Goal: Information Seeking & Learning: Learn about a topic

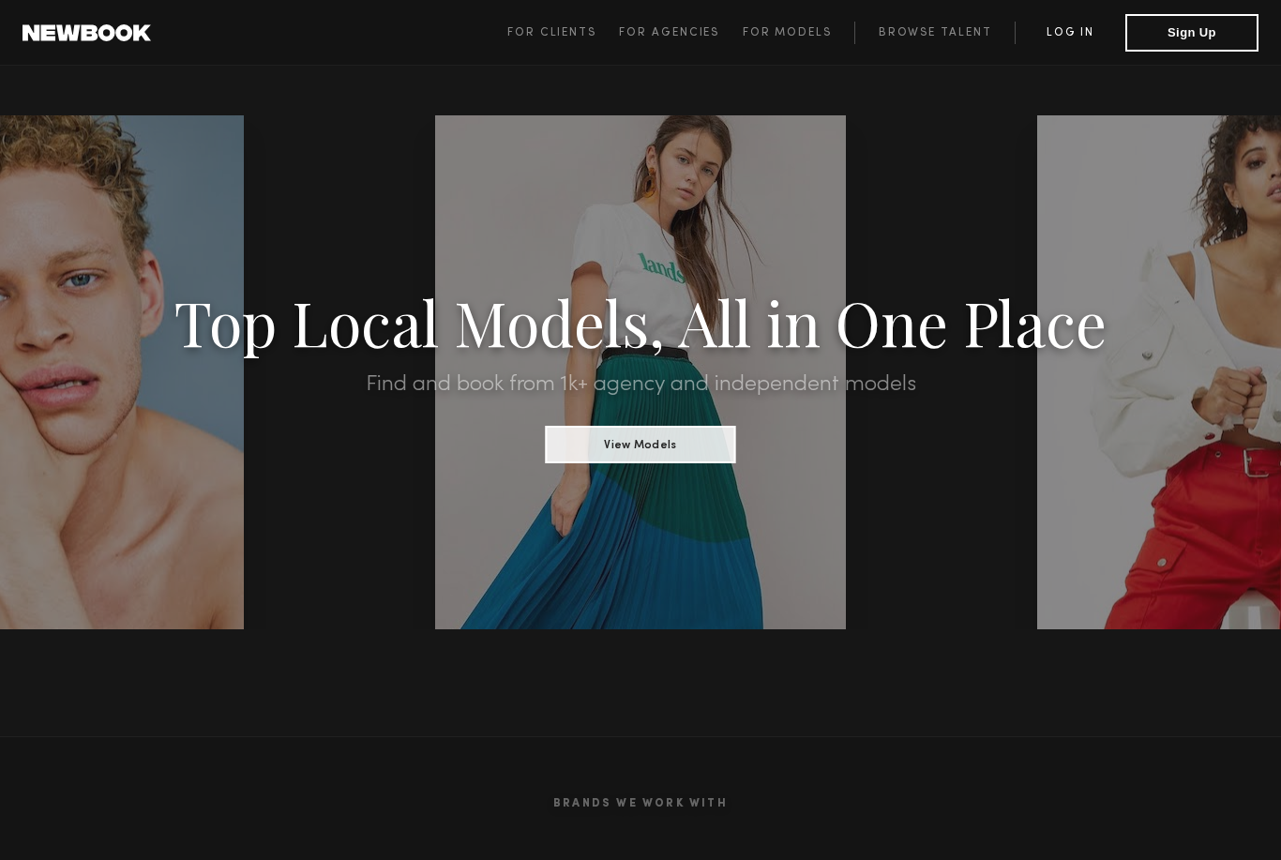
click at [1055, 30] on link "Log in" at bounding box center [1070, 33] width 111 height 23
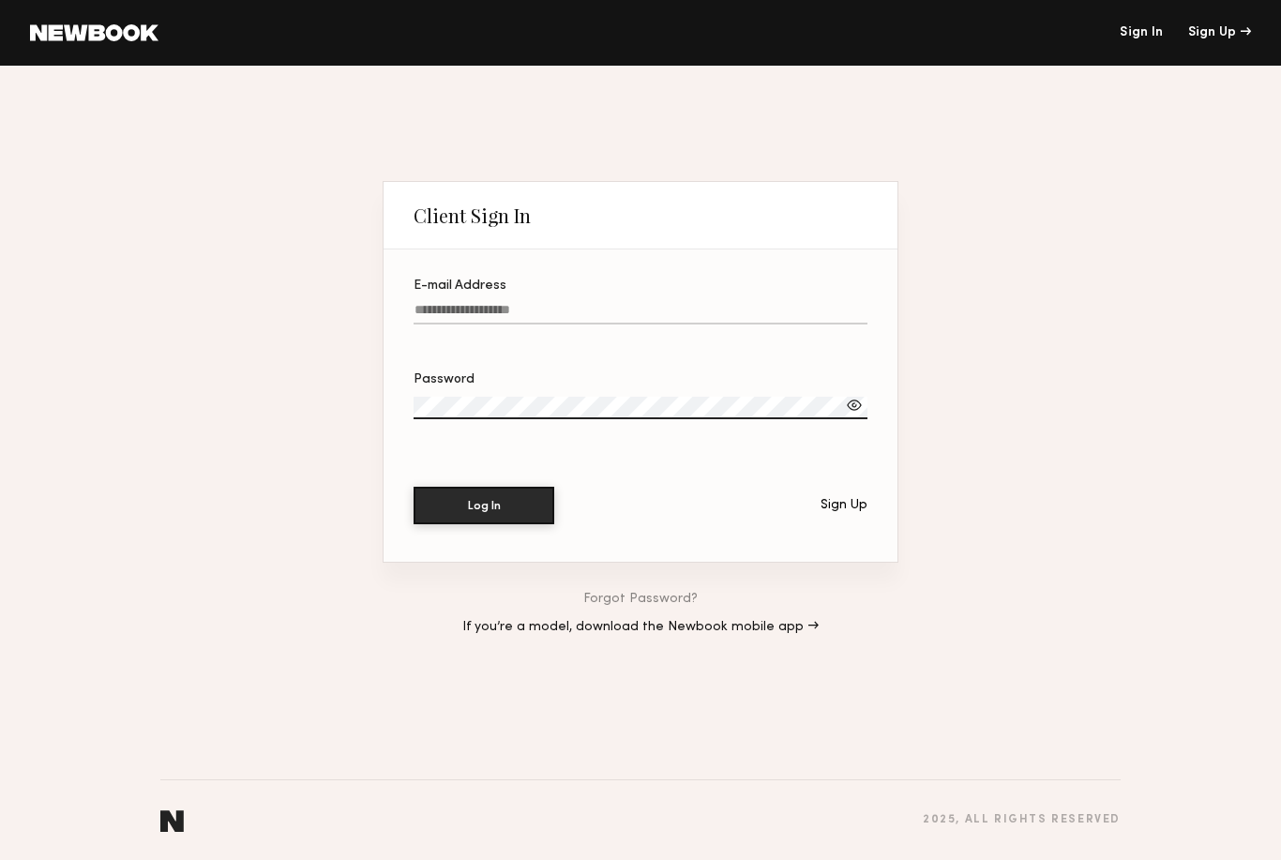
click at [444, 296] on label "E-mail Address" at bounding box center [641, 312] width 454 height 64
click at [444, 303] on input "E-mail Address" at bounding box center [641, 314] width 454 height 22
type input "**********"
click at [449, 368] on section "**********" at bounding box center [641, 406] width 514 height 312
click at [846, 409] on div at bounding box center [854, 405] width 19 height 19
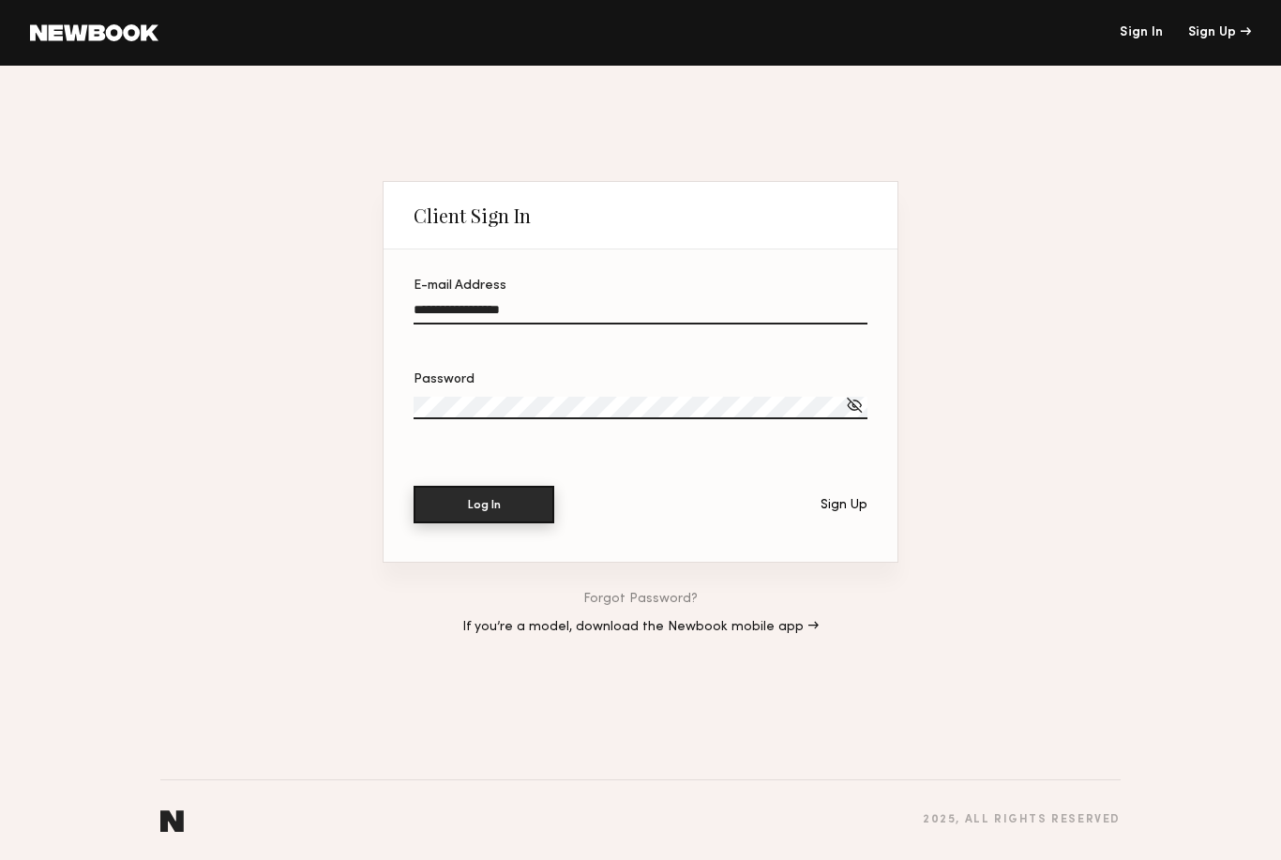
click at [526, 519] on button "Log In" at bounding box center [484, 505] width 141 height 38
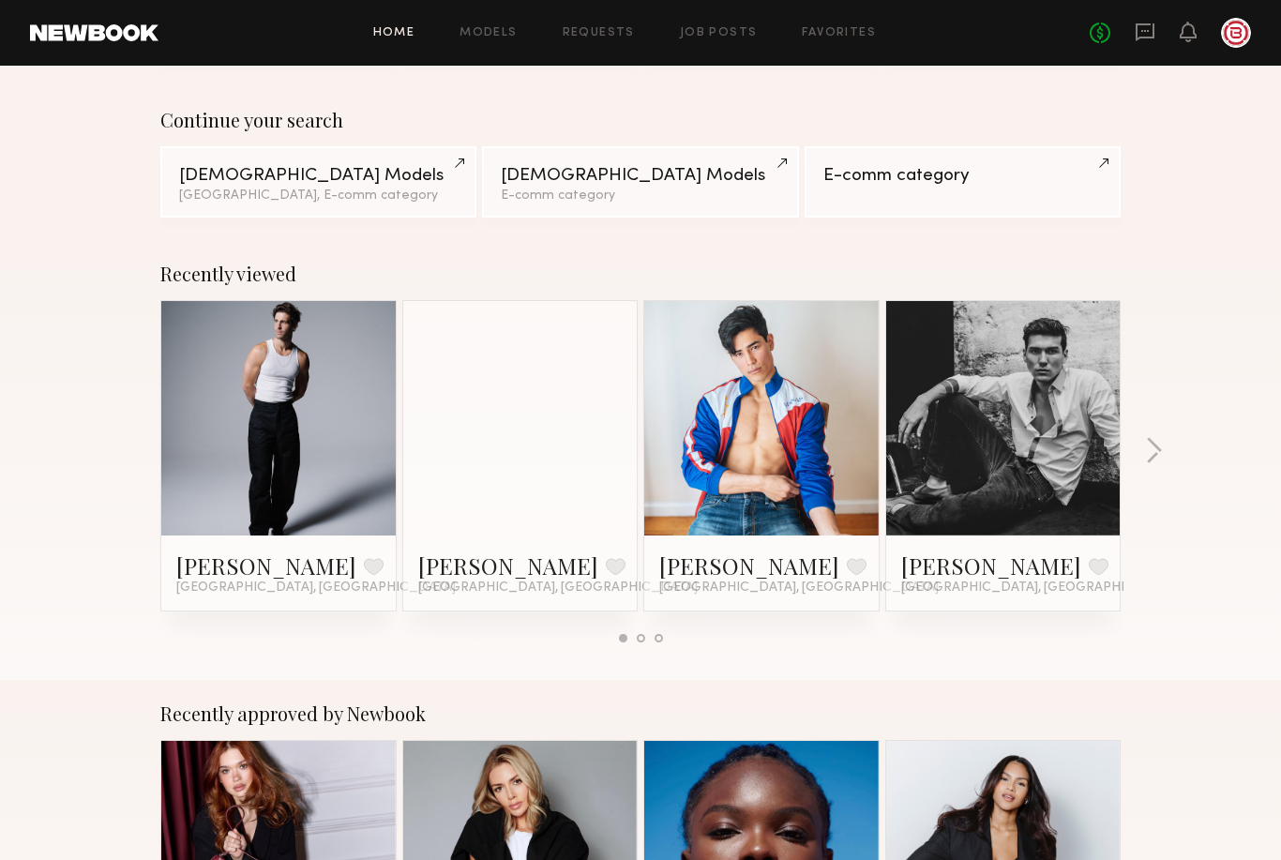
scroll to position [126, 0]
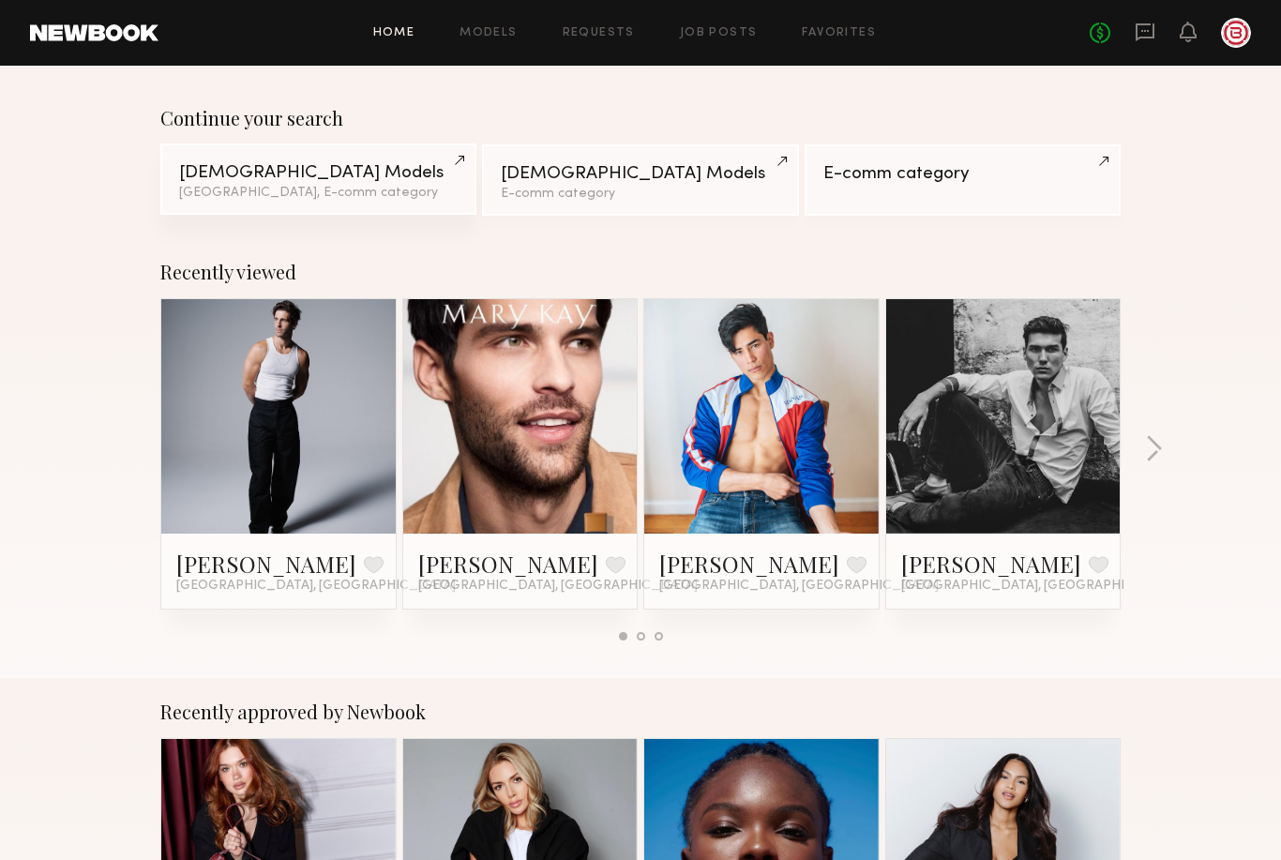
click at [391, 171] on div "Male Models" at bounding box center [318, 173] width 279 height 18
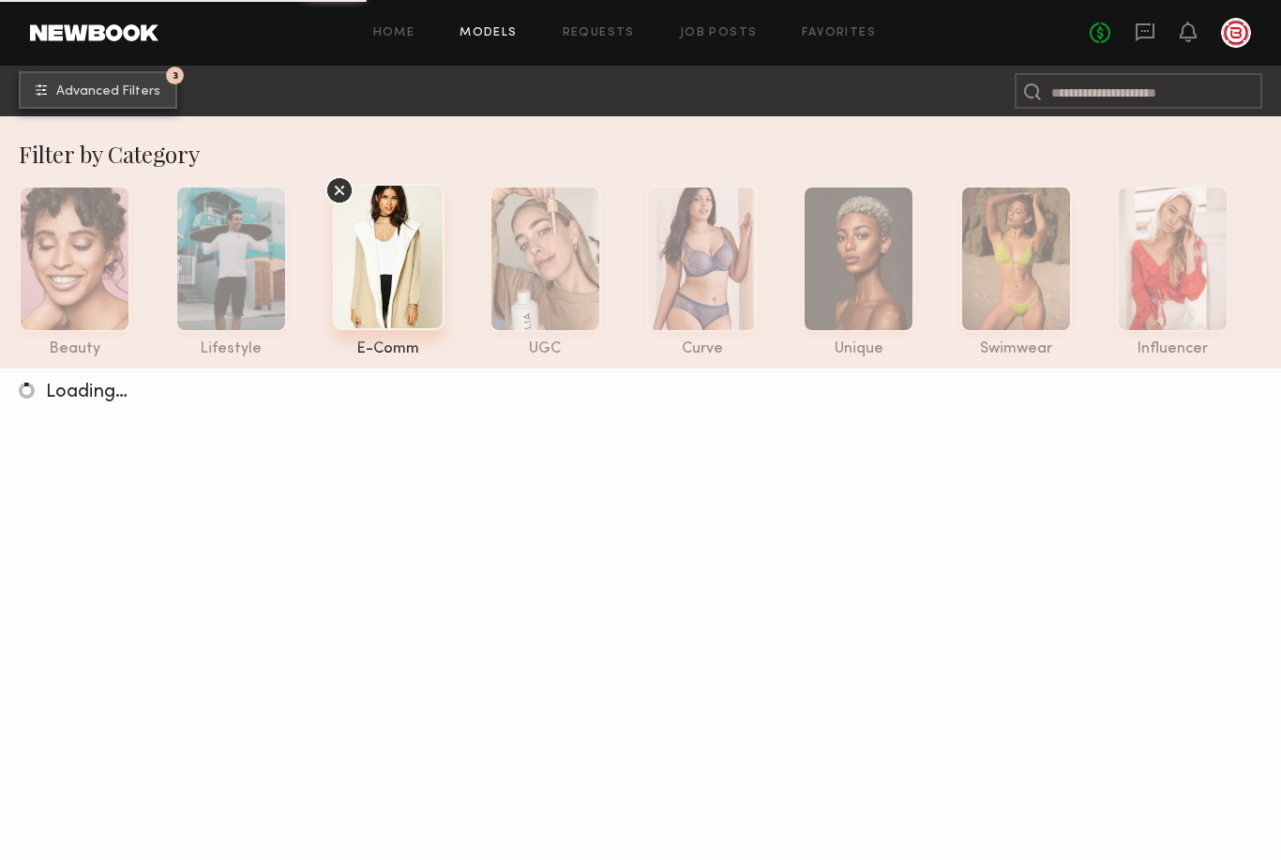
click at [128, 93] on span "Advanced Filters" at bounding box center [108, 91] width 104 height 13
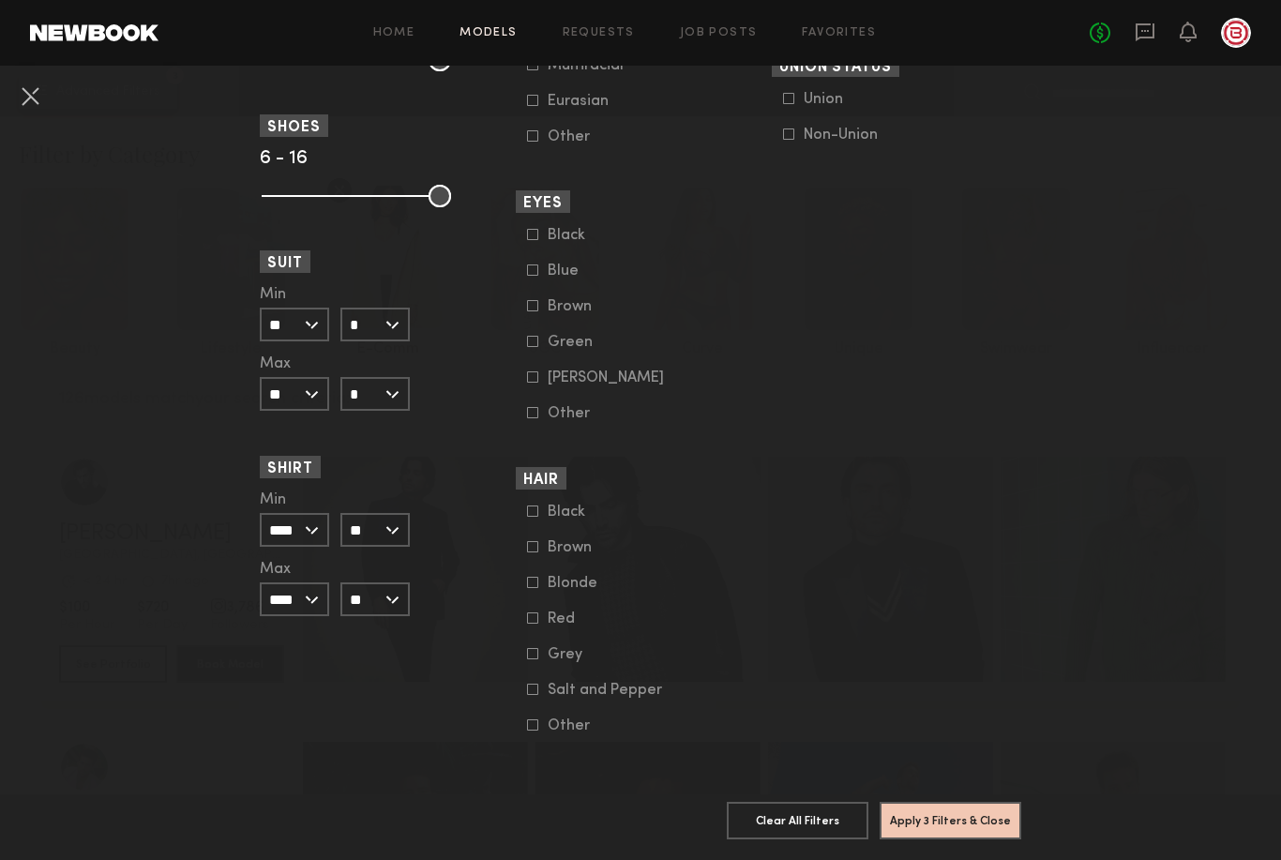
scroll to position [1309, 0]
click at [944, 822] on button "Apply 3 Filters & Close" at bounding box center [951, 820] width 142 height 38
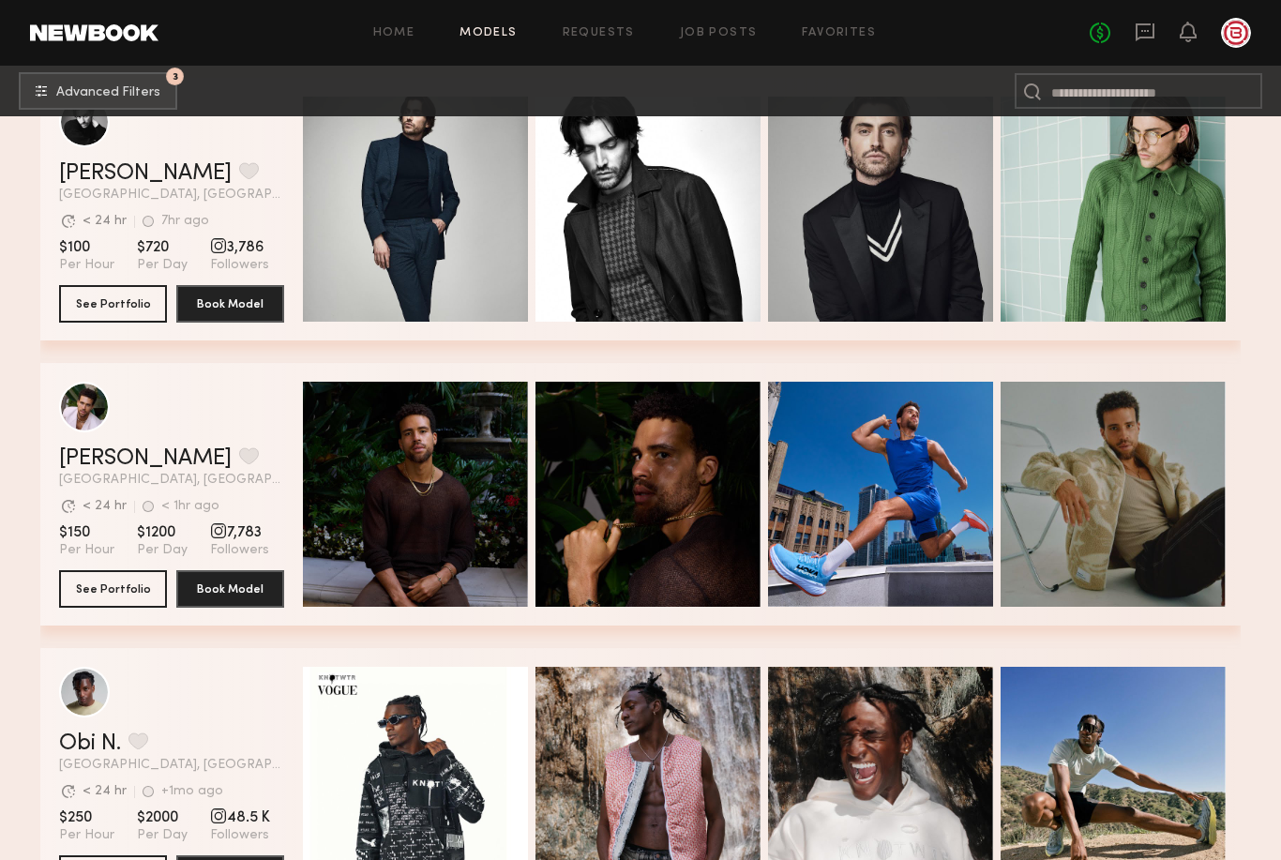
scroll to position [361, 0]
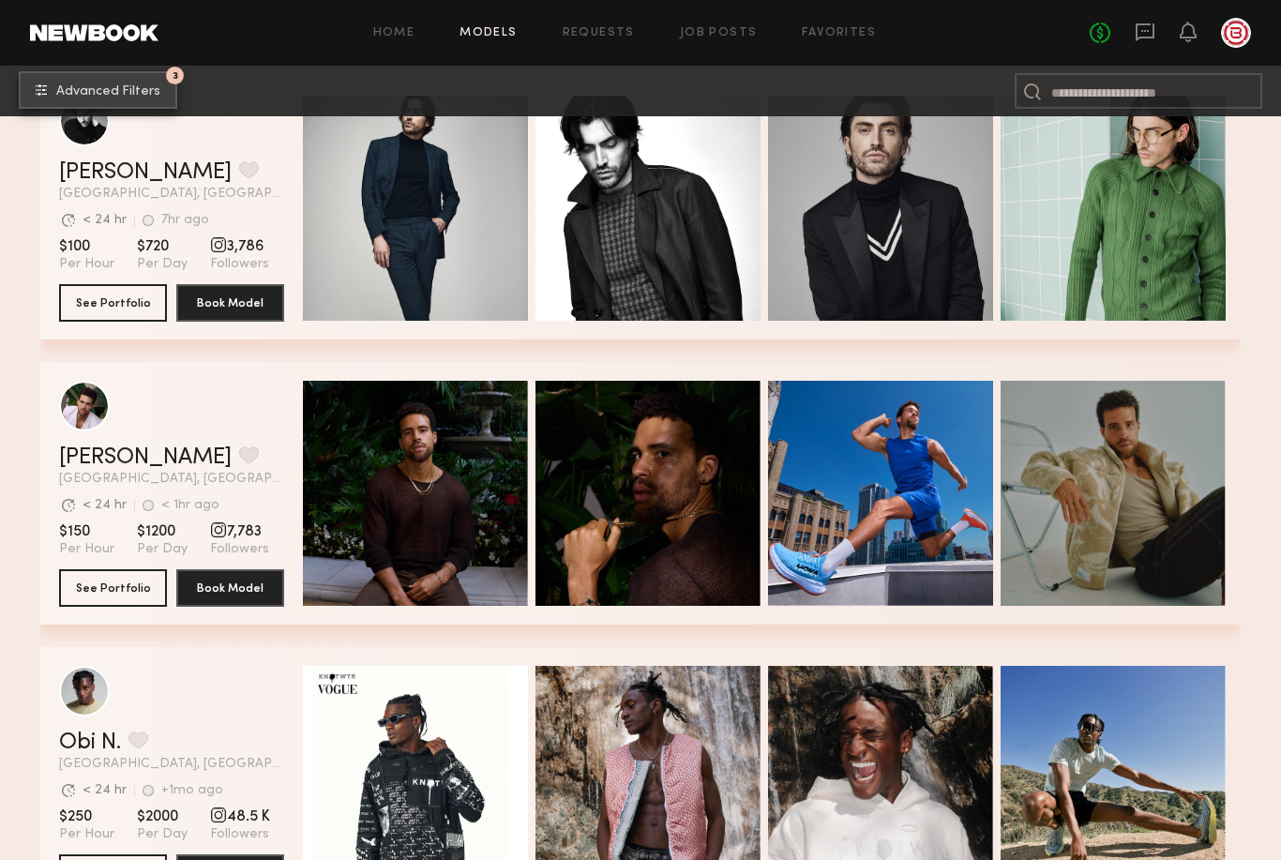
click at [112, 102] on button "3 Advanced Filters" at bounding box center [98, 90] width 159 height 38
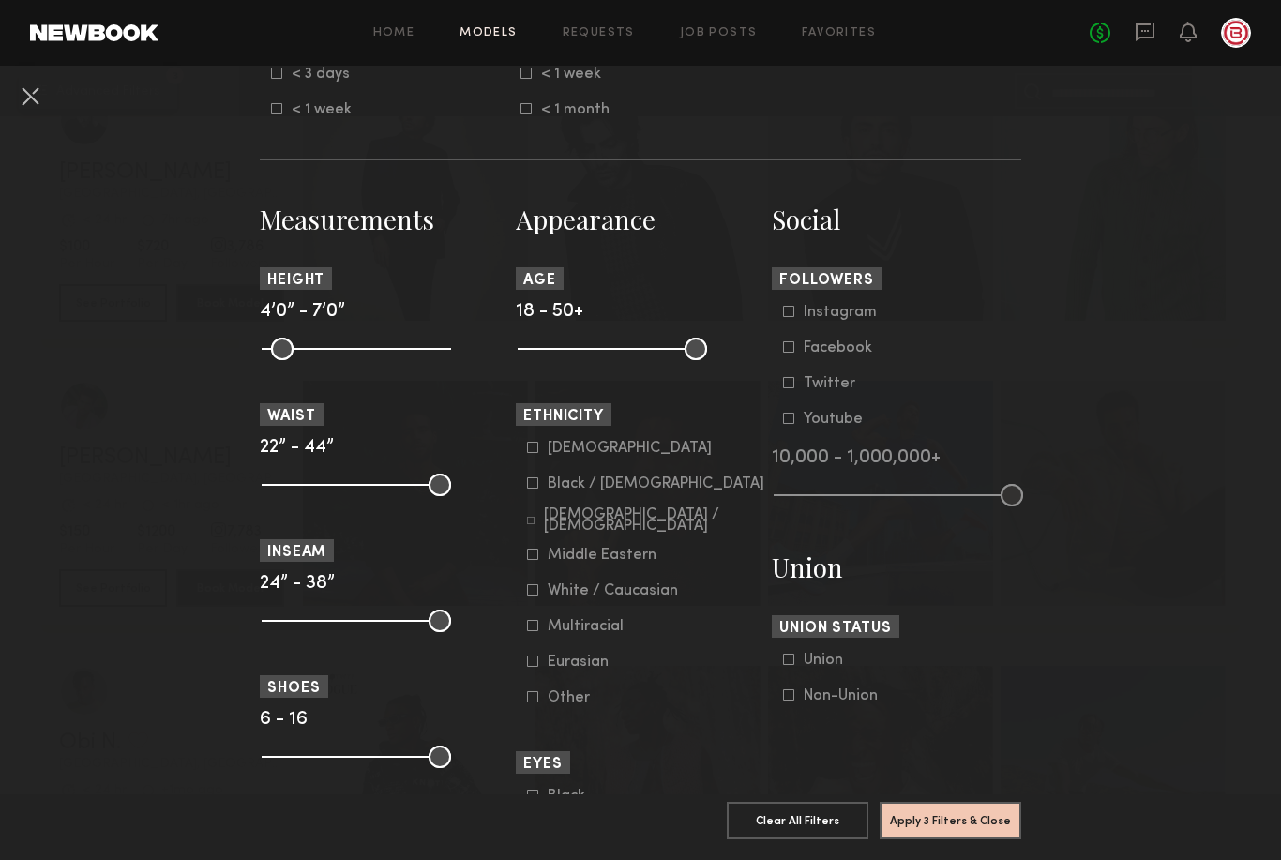
scroll to position [703, 0]
type input "****"
click at [264, 763] on input "range" at bounding box center [356, 756] width 189 height 23
click at [264, 765] on input "range" at bounding box center [356, 756] width 189 height 23
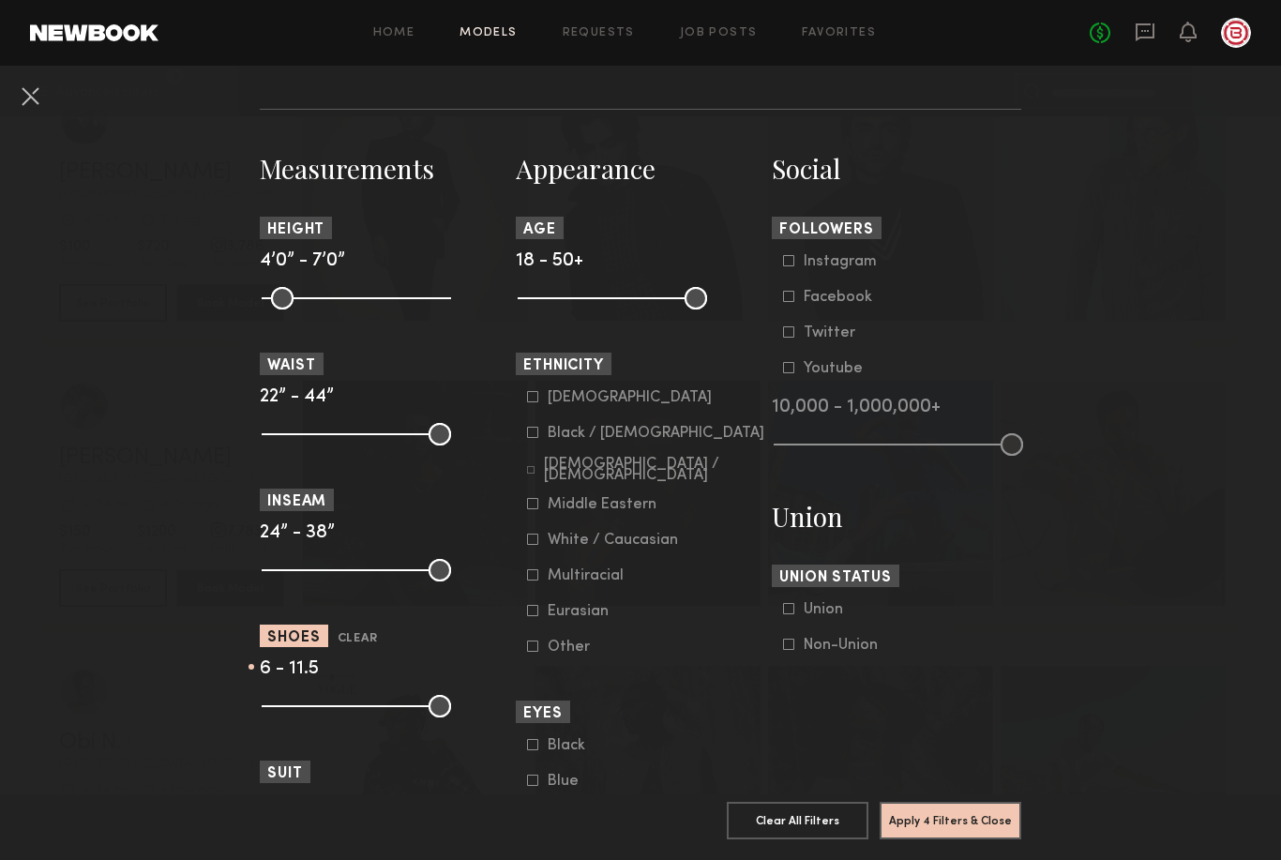
scroll to position [778, 0]
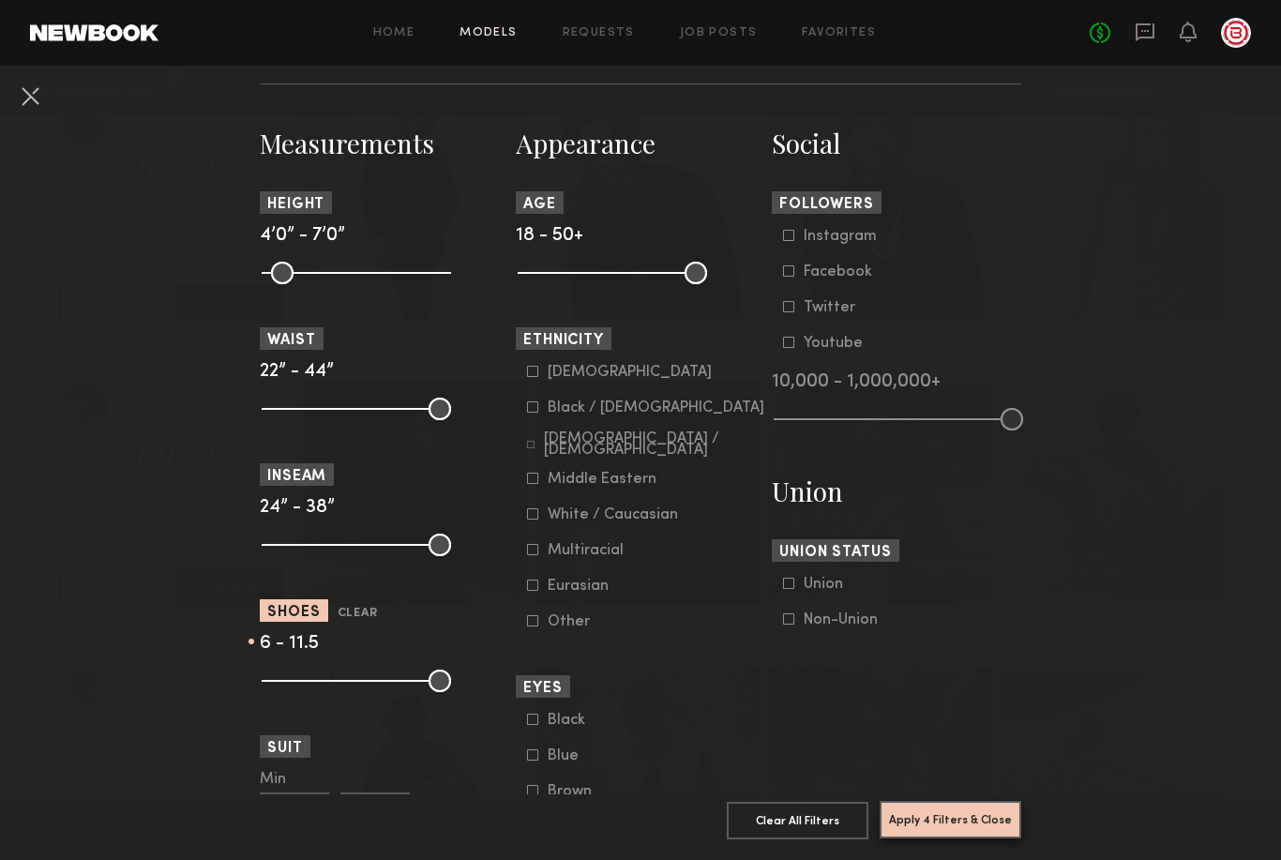
click at [971, 839] on button "Apply 4 Filters & Close" at bounding box center [951, 820] width 142 height 38
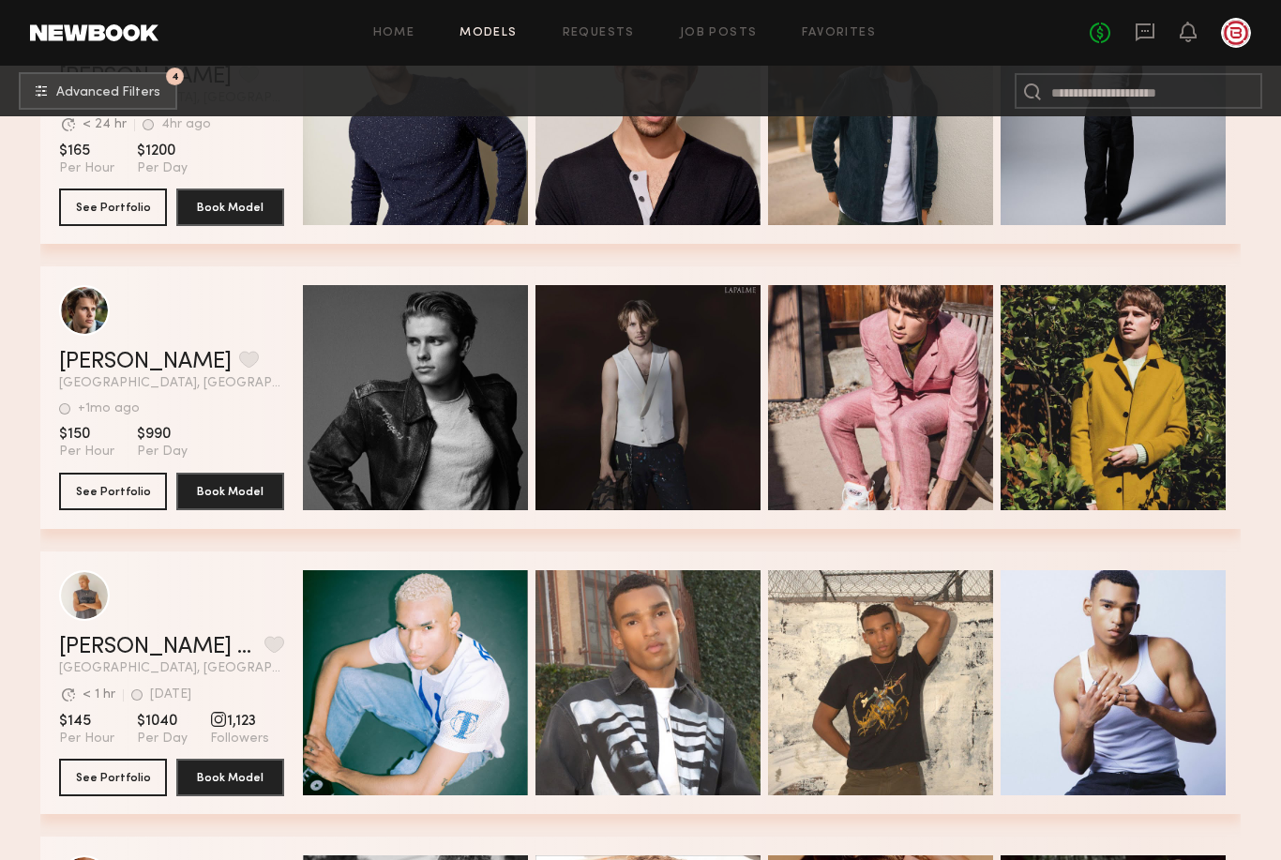
scroll to position [4125, 0]
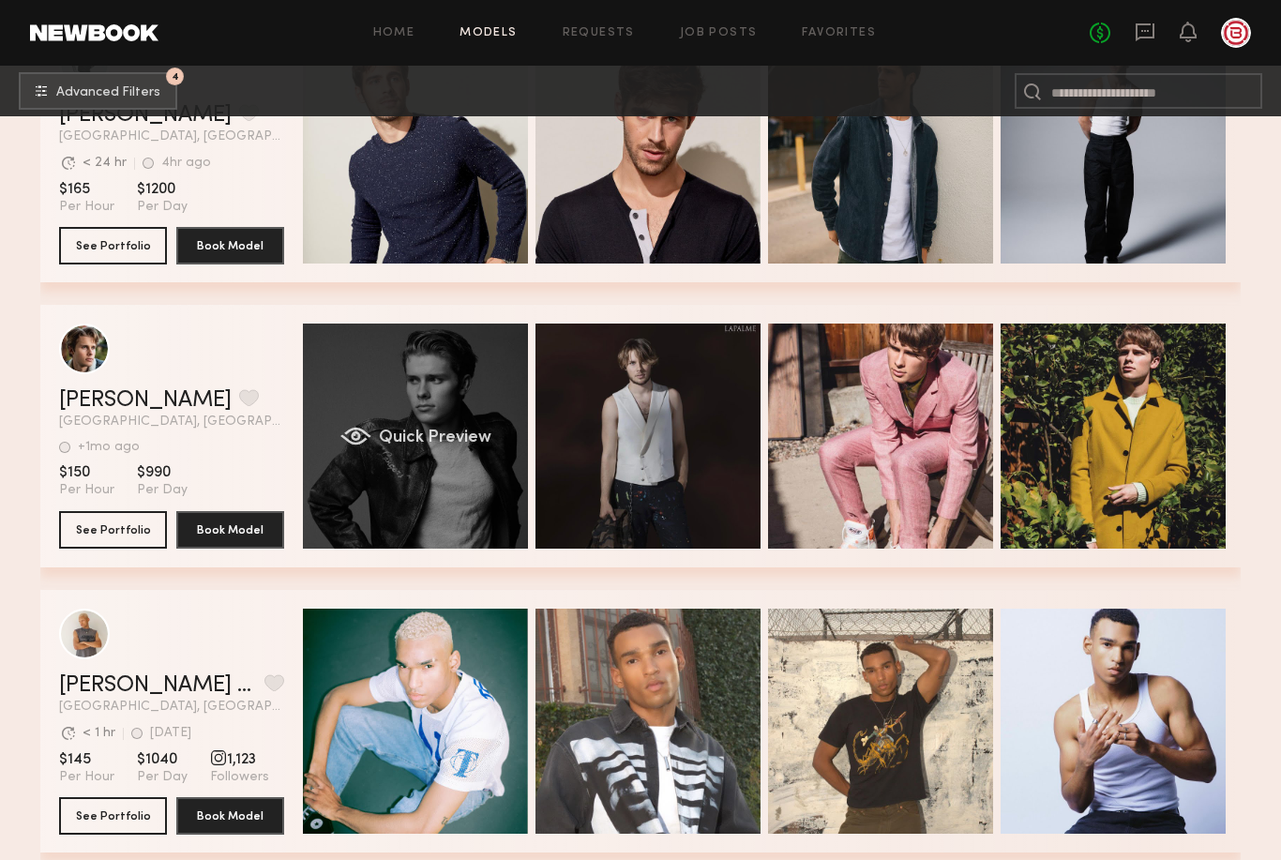
click at [446, 439] on span "Quick Preview" at bounding box center [435, 438] width 113 height 17
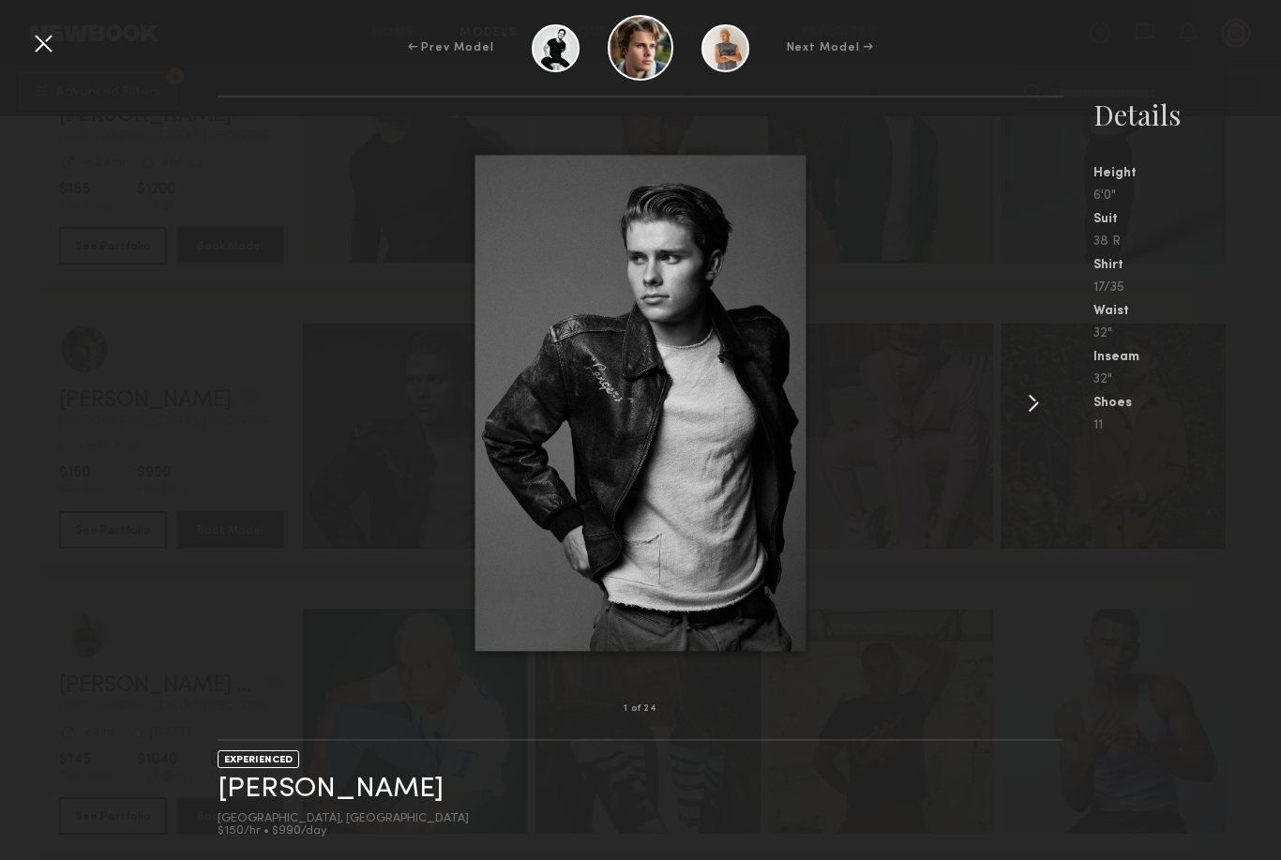
click at [1023, 418] on common-icon at bounding box center [1034, 403] width 30 height 30
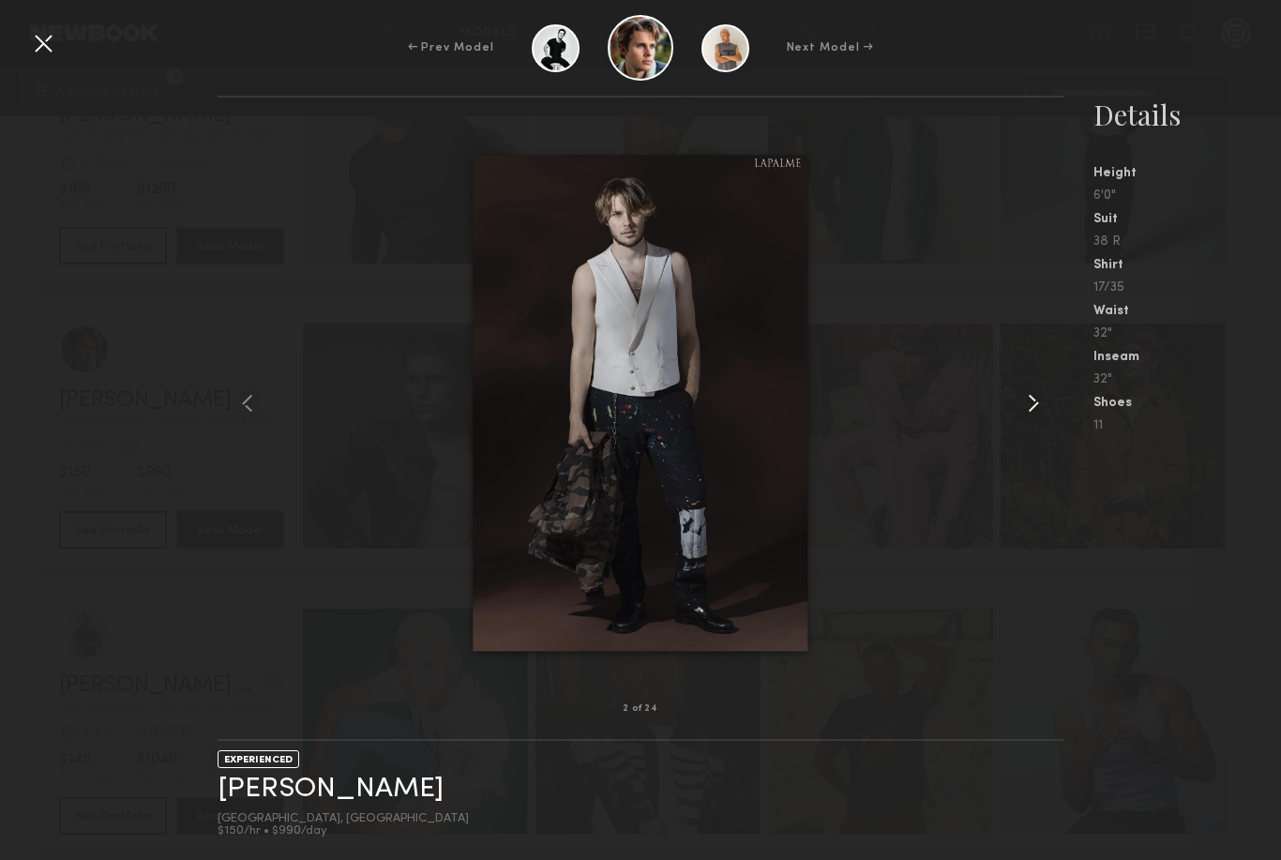
click at [1021, 418] on common-icon at bounding box center [1034, 403] width 30 height 30
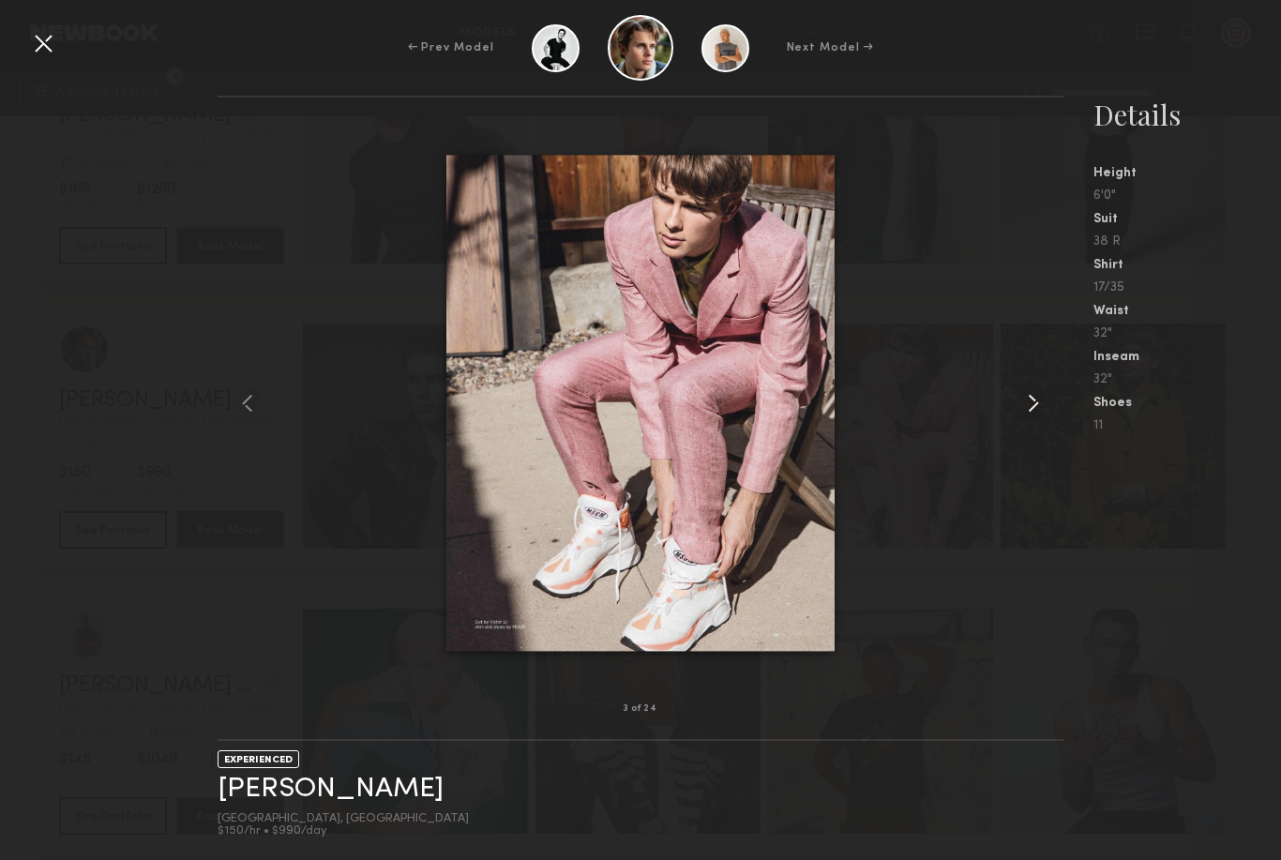
click at [1022, 418] on common-icon at bounding box center [1034, 403] width 30 height 30
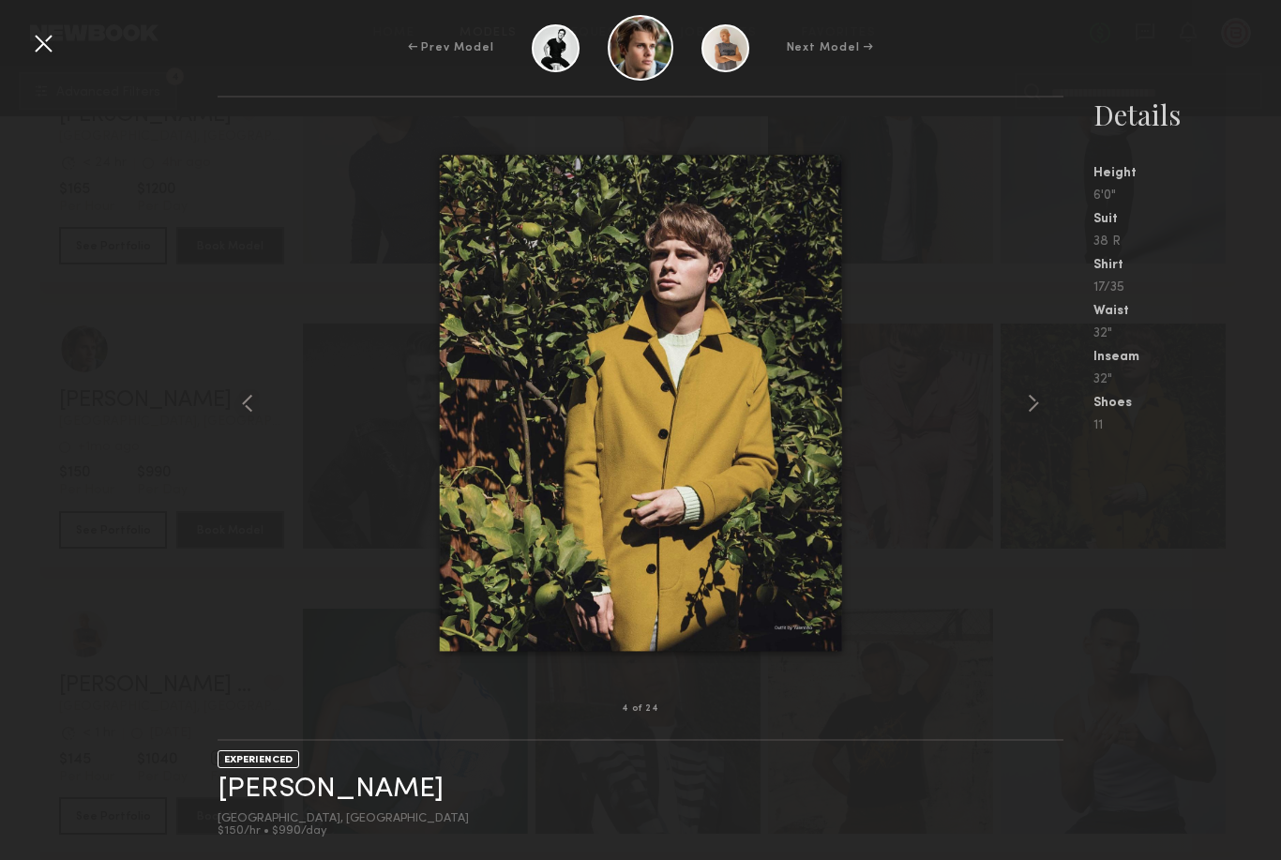
click at [1015, 450] on div at bounding box center [641, 404] width 846 height 552
click at [1026, 418] on common-icon at bounding box center [1034, 403] width 30 height 30
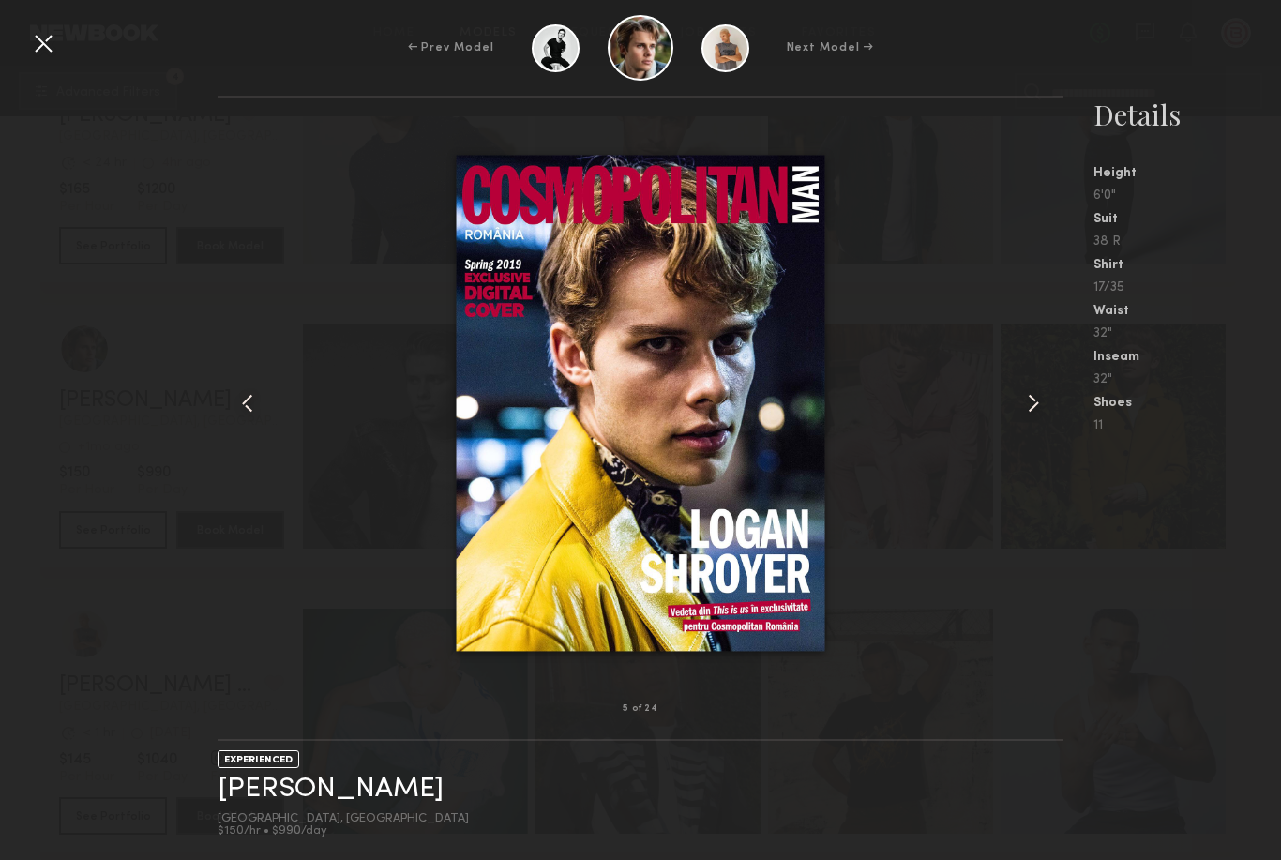
click at [1019, 418] on common-icon at bounding box center [1034, 403] width 30 height 30
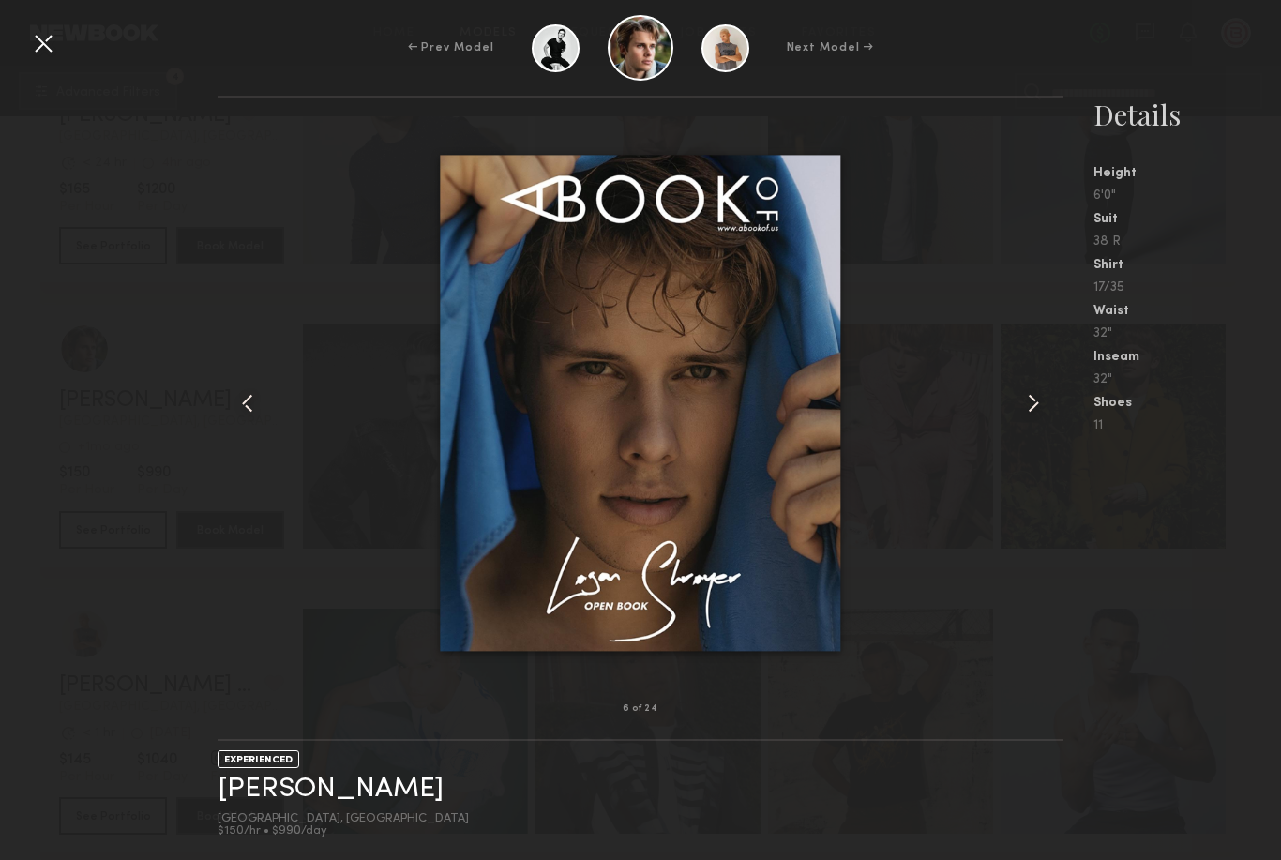
click at [1033, 418] on common-icon at bounding box center [1034, 403] width 30 height 30
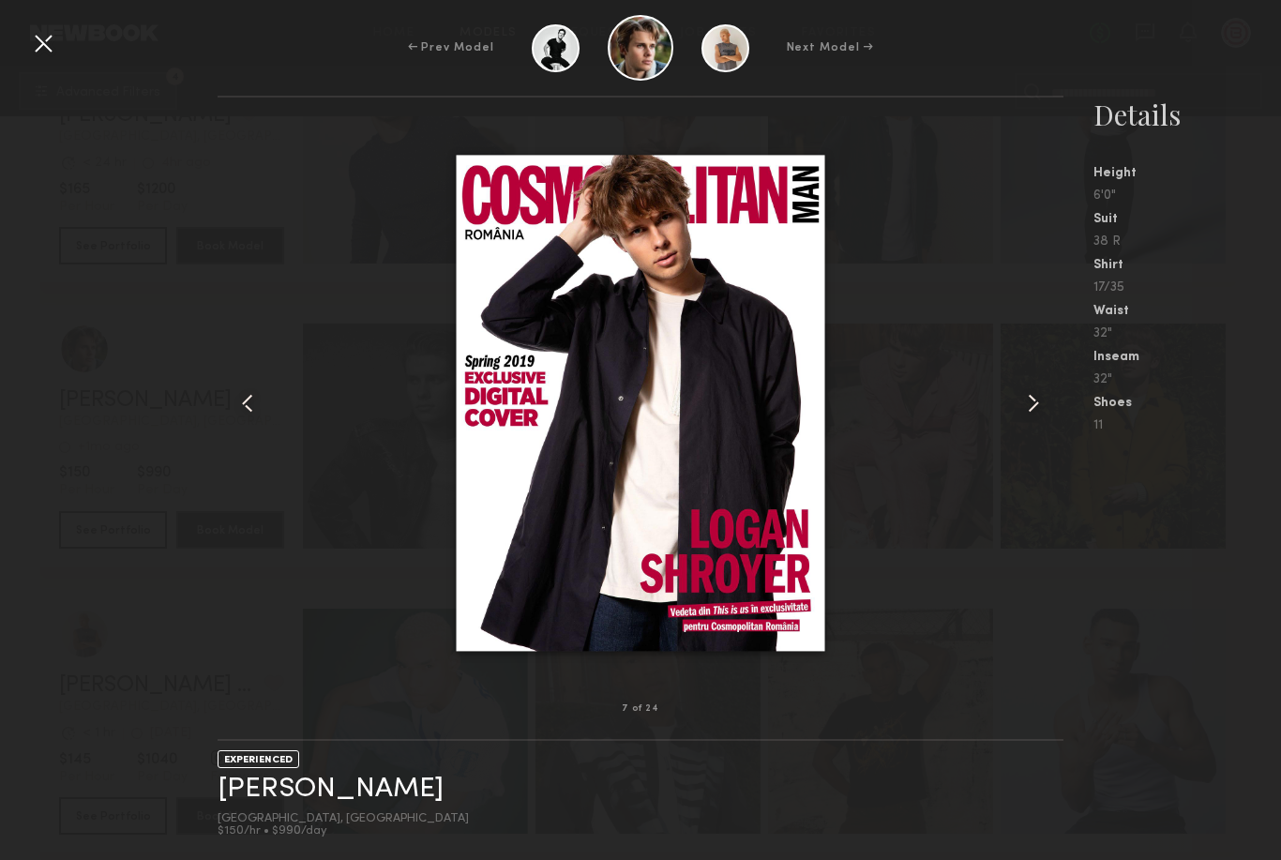
click at [988, 603] on div at bounding box center [641, 404] width 846 height 552
click at [55, 34] on div at bounding box center [43, 43] width 30 height 30
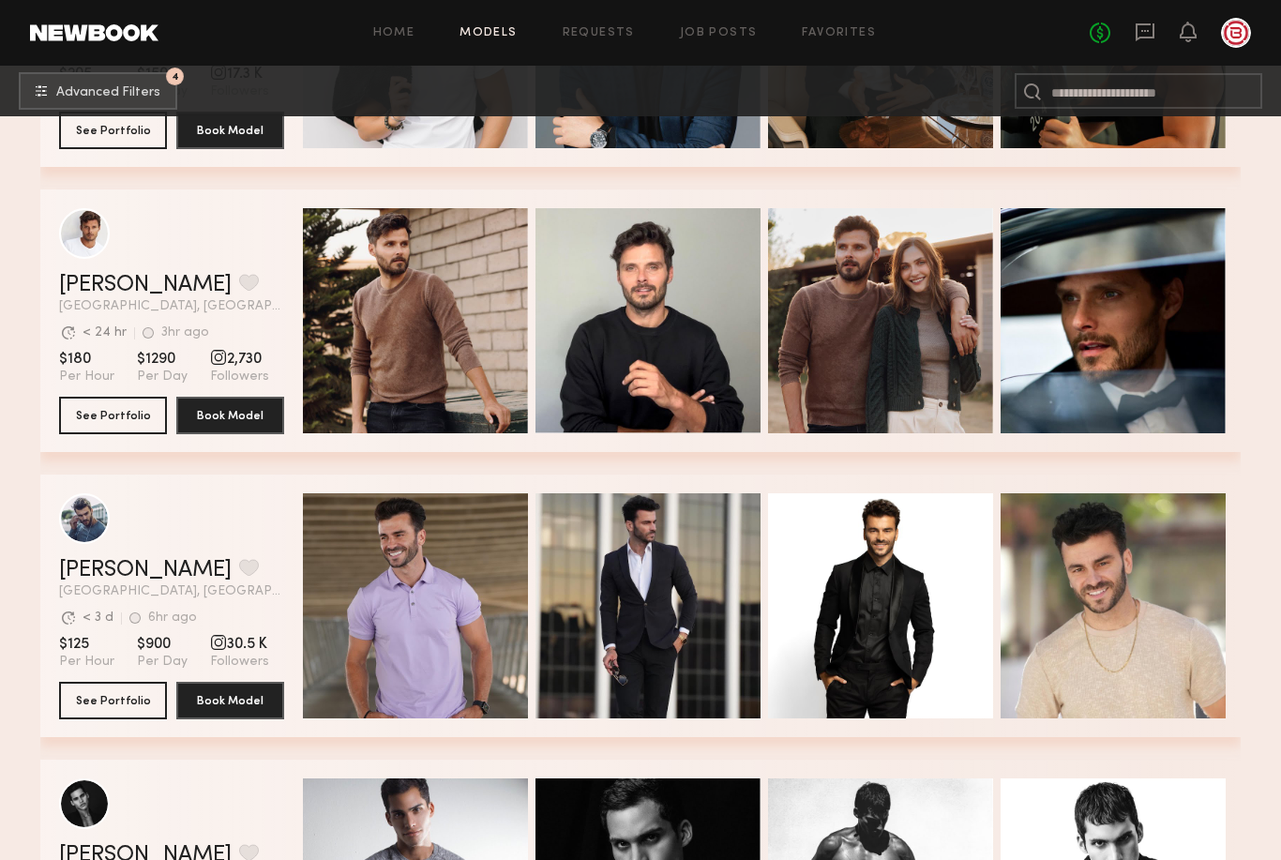
scroll to position [6509, 0]
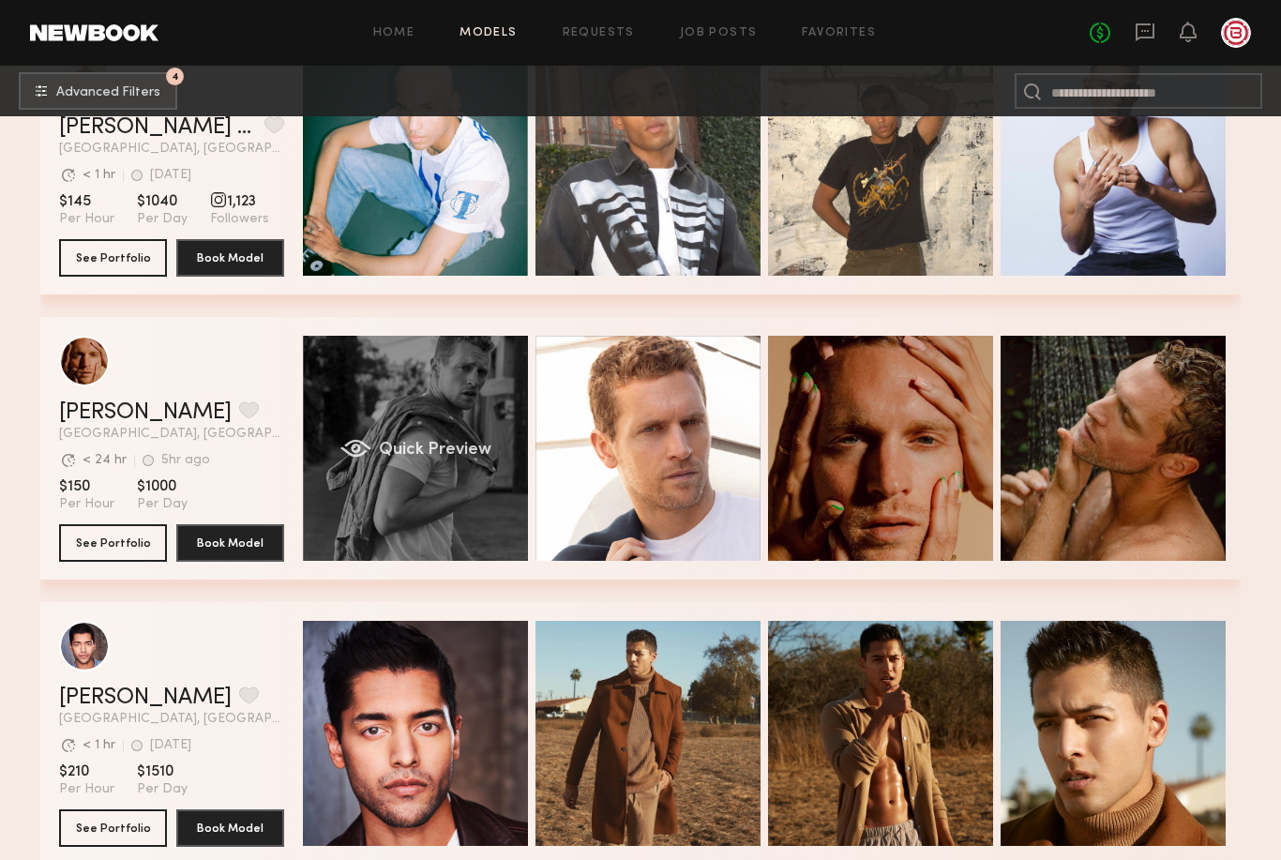
click at [427, 474] on div "Quick Preview" at bounding box center [415, 449] width 225 height 225
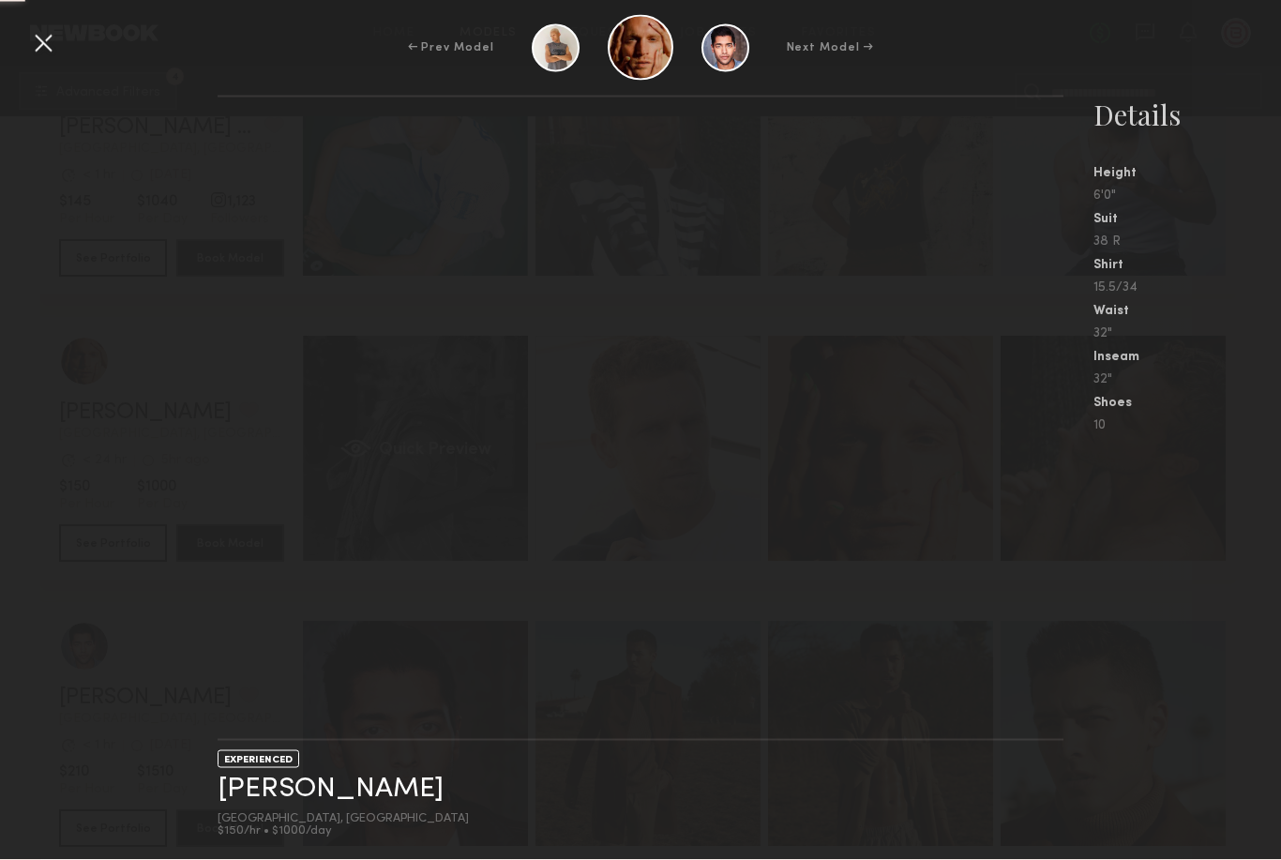
scroll to position [4684, 0]
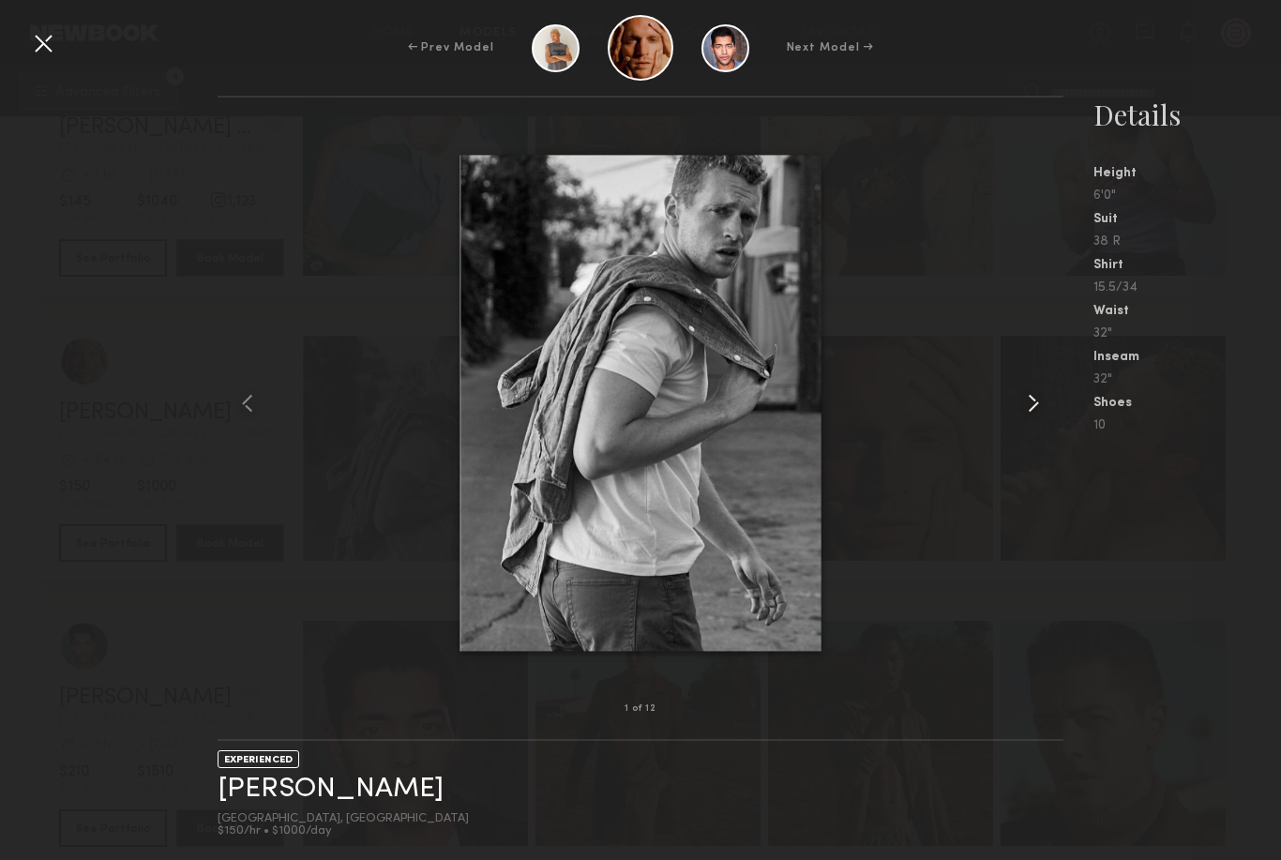
click at [1044, 401] on common-icon at bounding box center [1034, 403] width 30 height 30
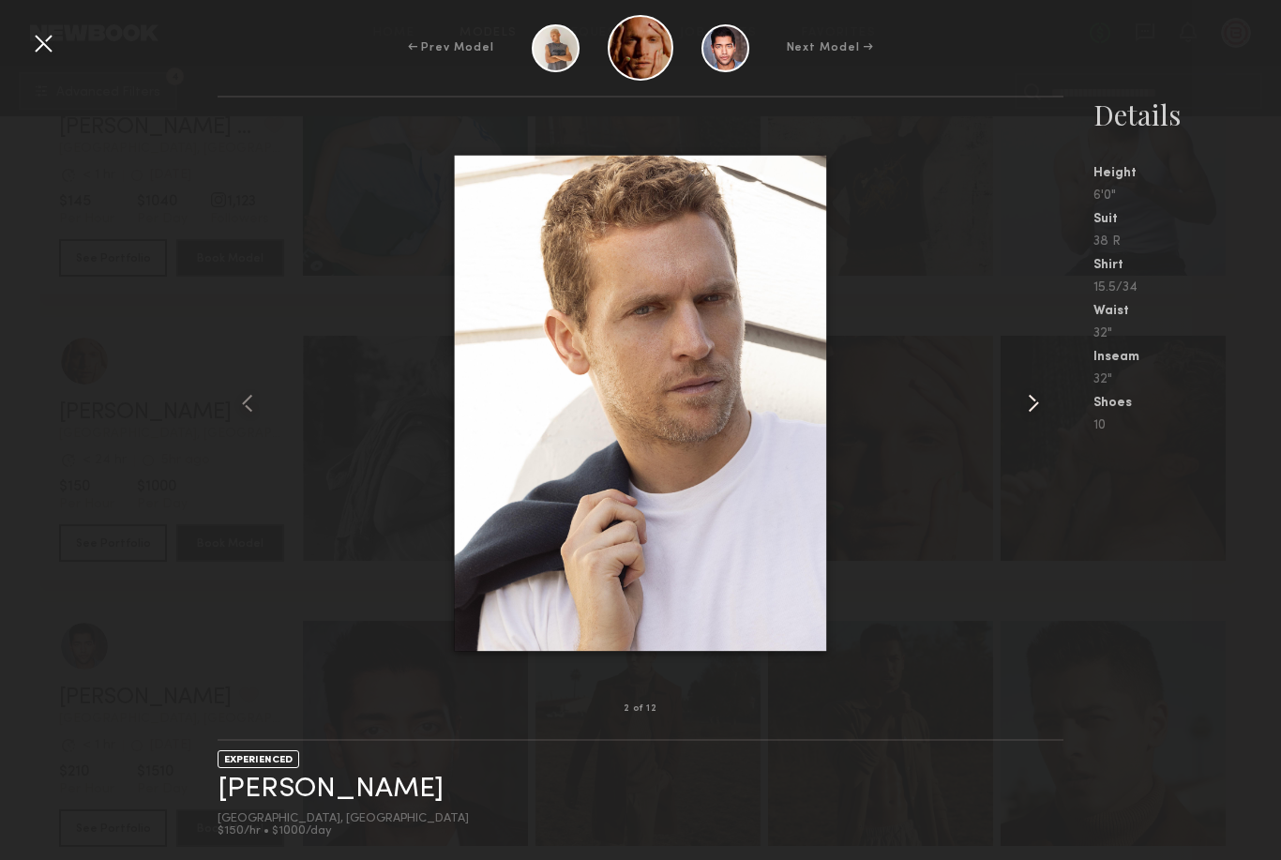
click at [1042, 401] on common-icon at bounding box center [1034, 403] width 30 height 30
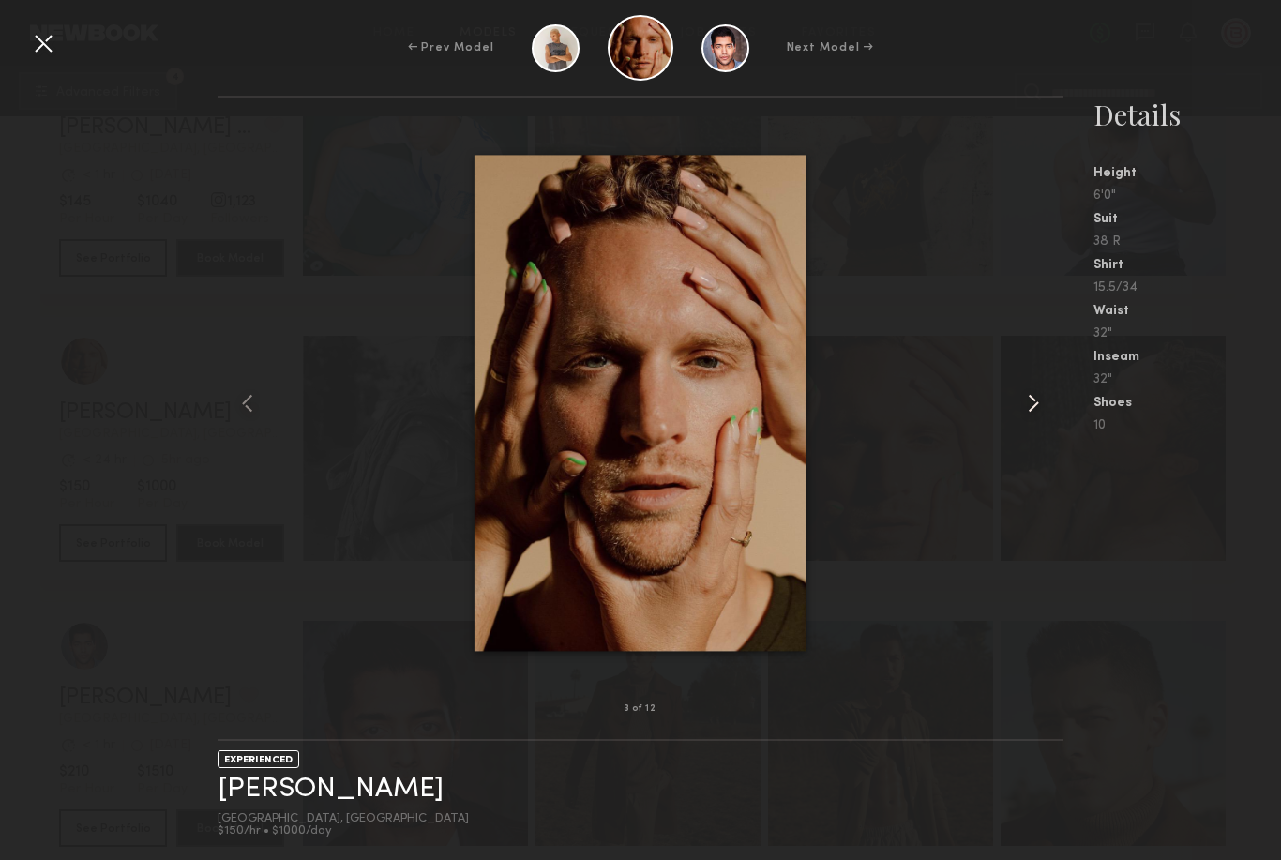
click at [1038, 400] on common-icon at bounding box center [1034, 403] width 30 height 30
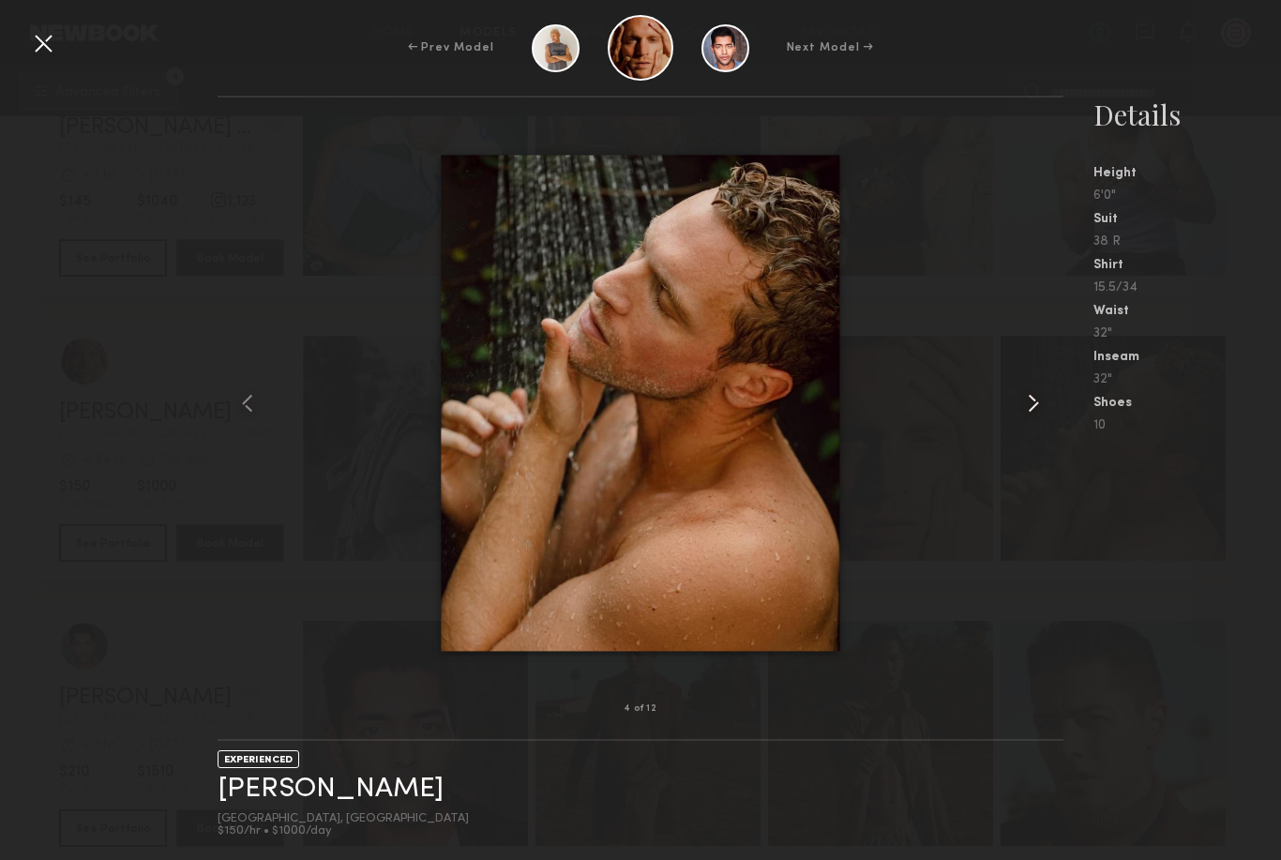
click at [1037, 397] on common-icon at bounding box center [1034, 403] width 30 height 30
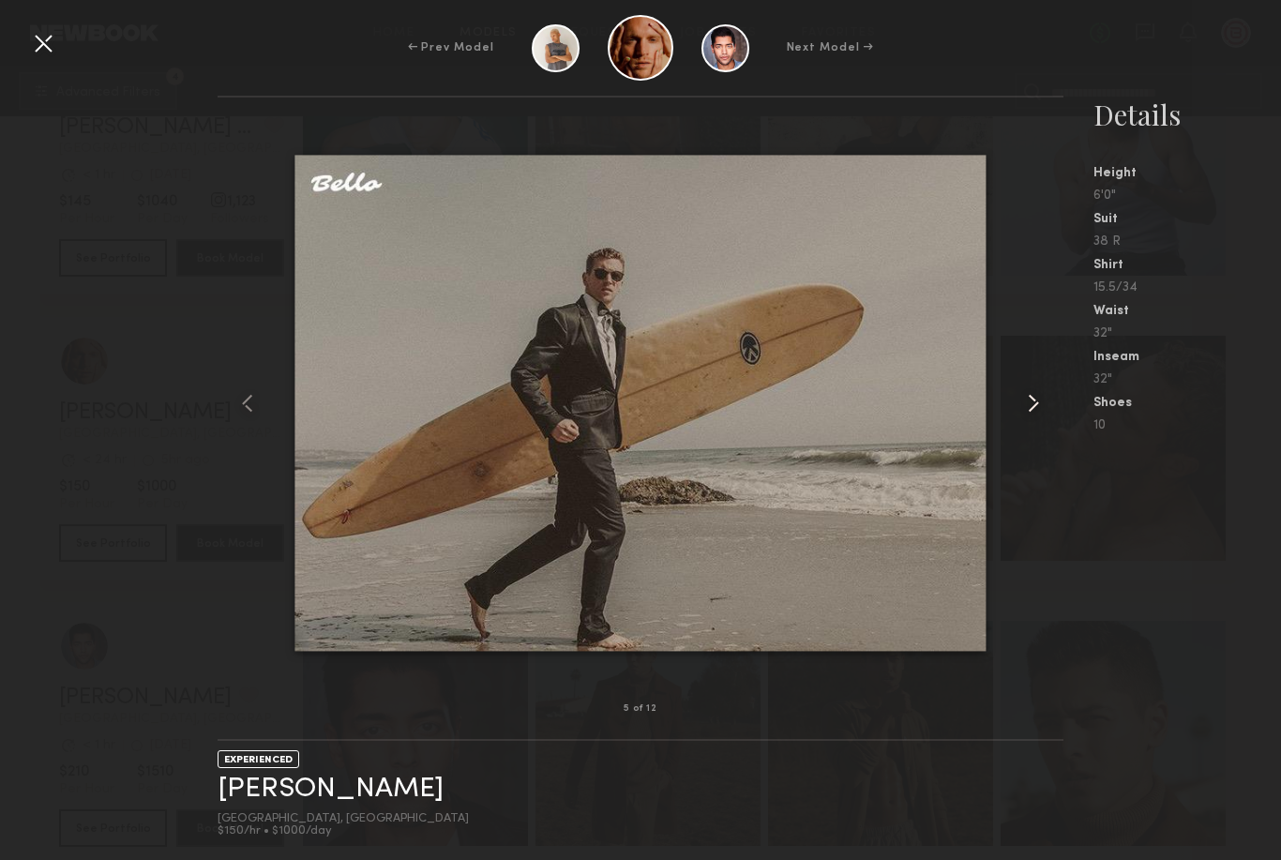
click at [1035, 401] on common-icon at bounding box center [1034, 403] width 30 height 30
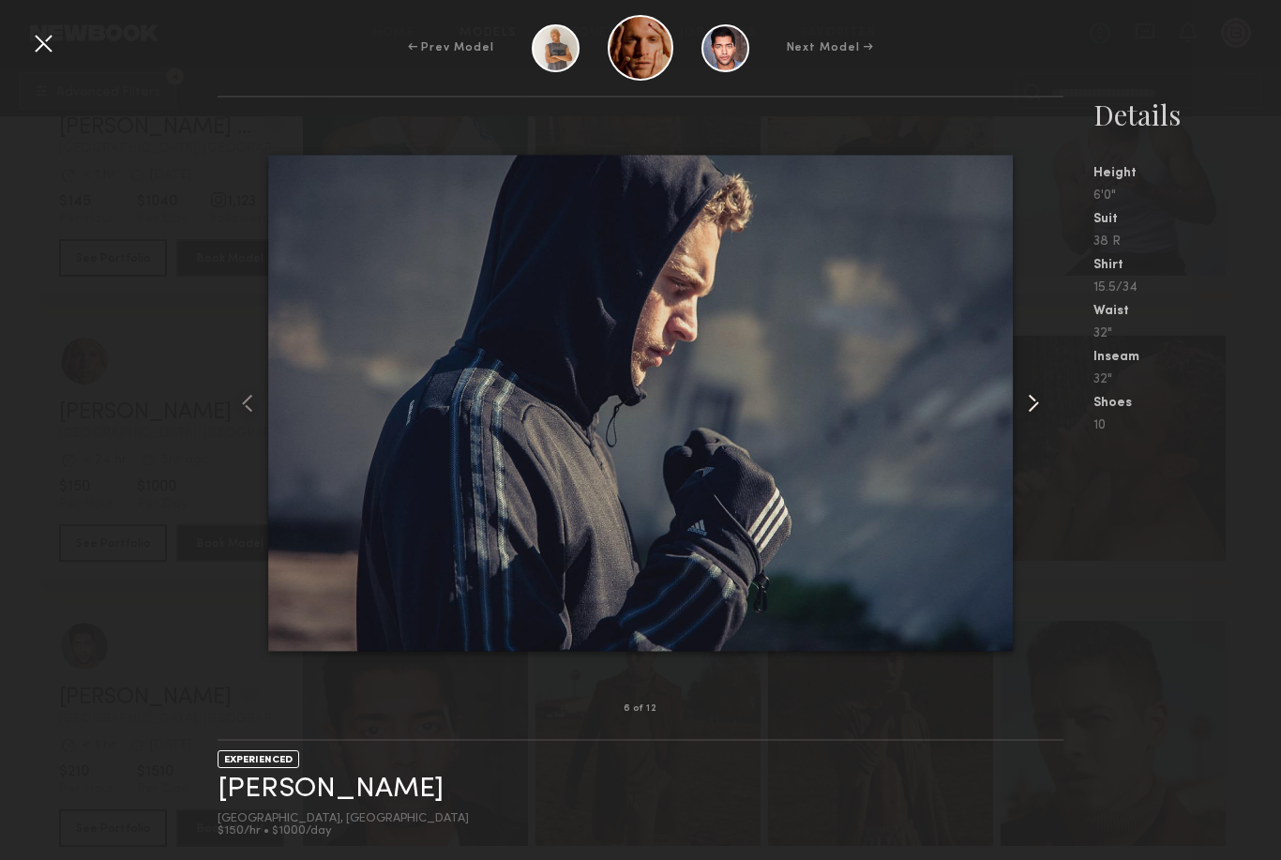
click at [1037, 402] on common-icon at bounding box center [1034, 403] width 30 height 30
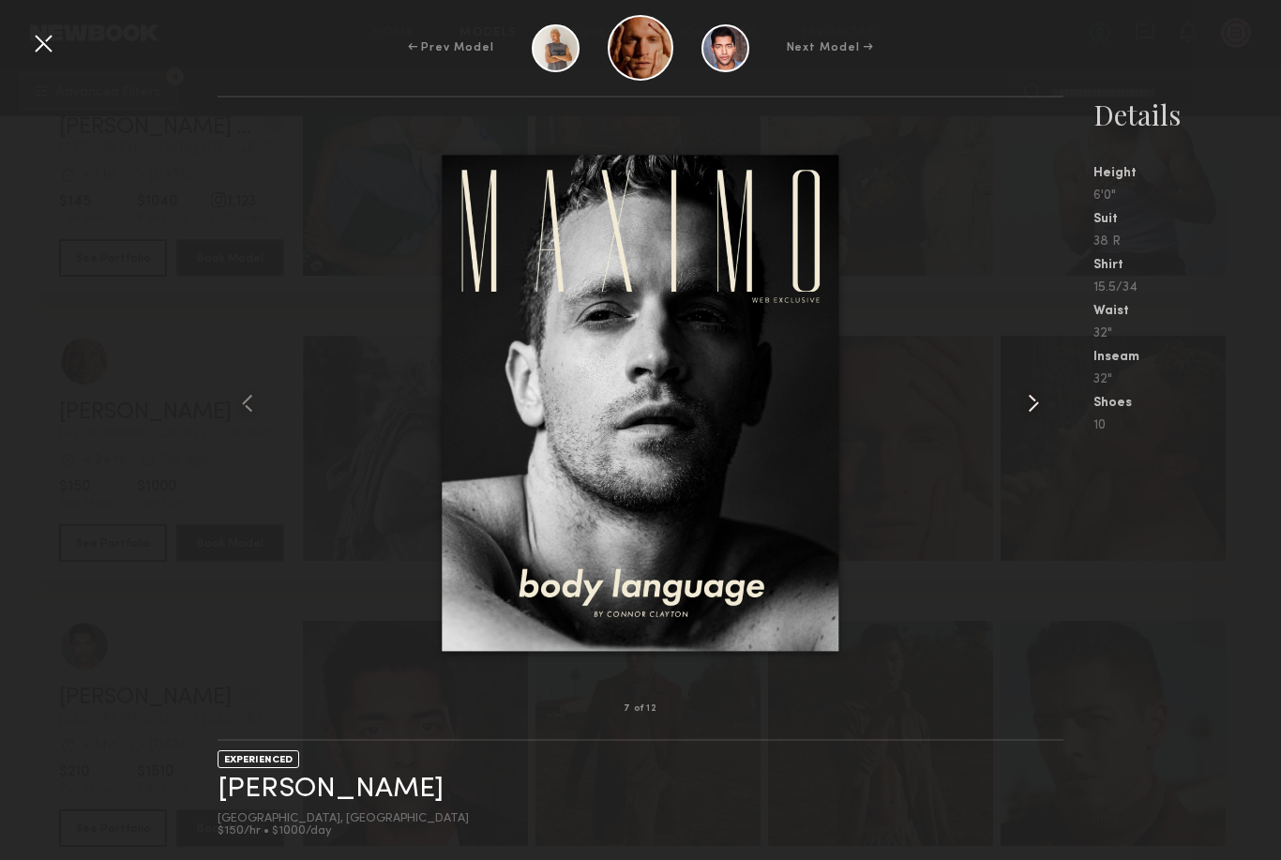
click at [1036, 401] on common-icon at bounding box center [1034, 403] width 30 height 30
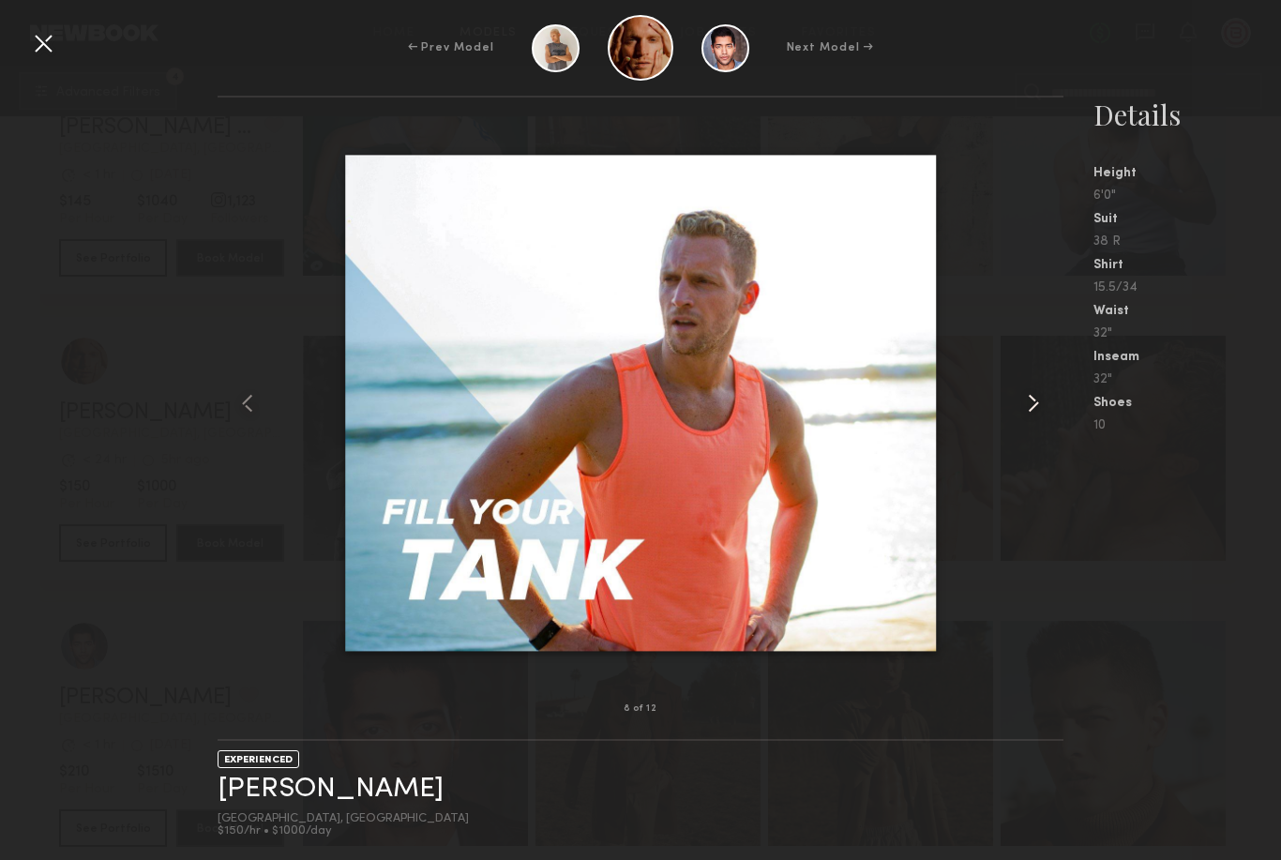
click at [1034, 404] on common-icon at bounding box center [1034, 403] width 30 height 30
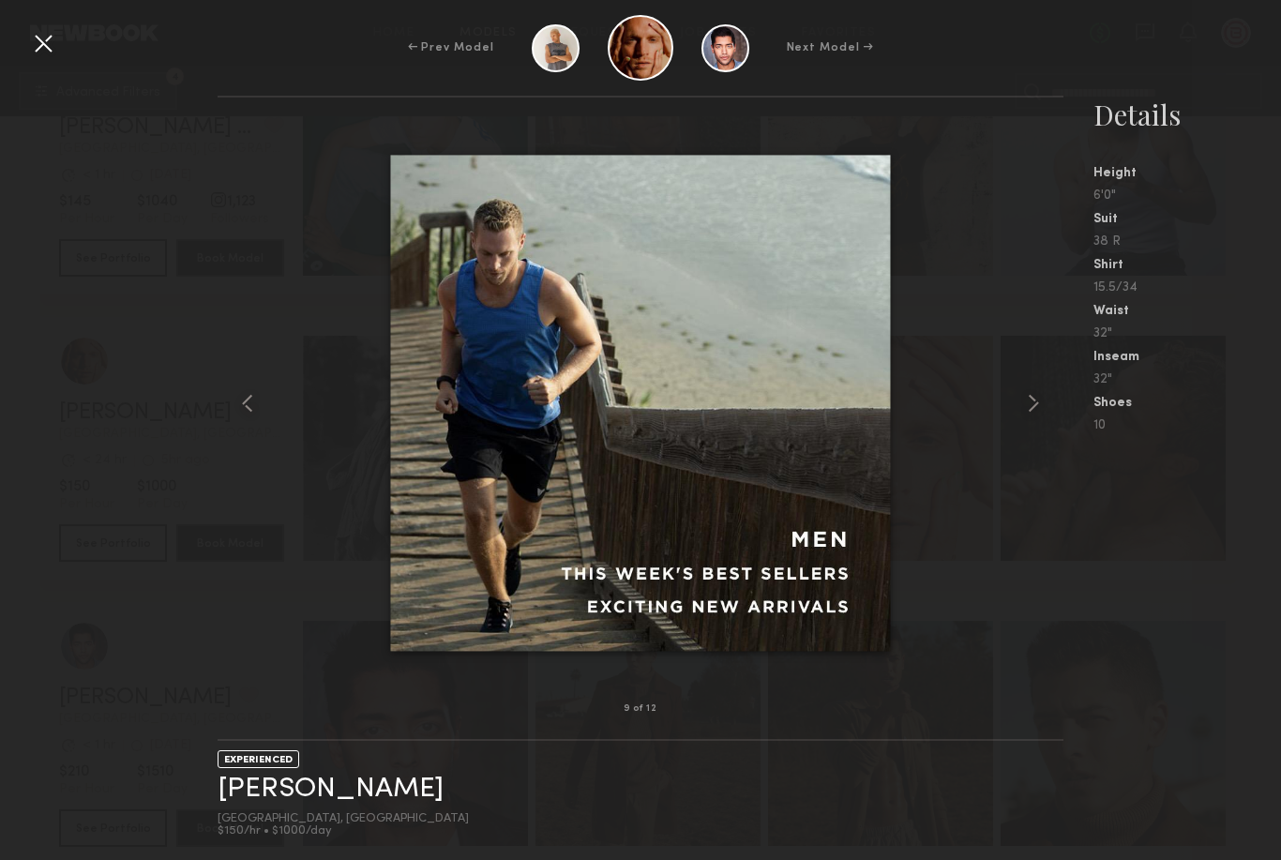
click at [49, 47] on div at bounding box center [43, 43] width 30 height 30
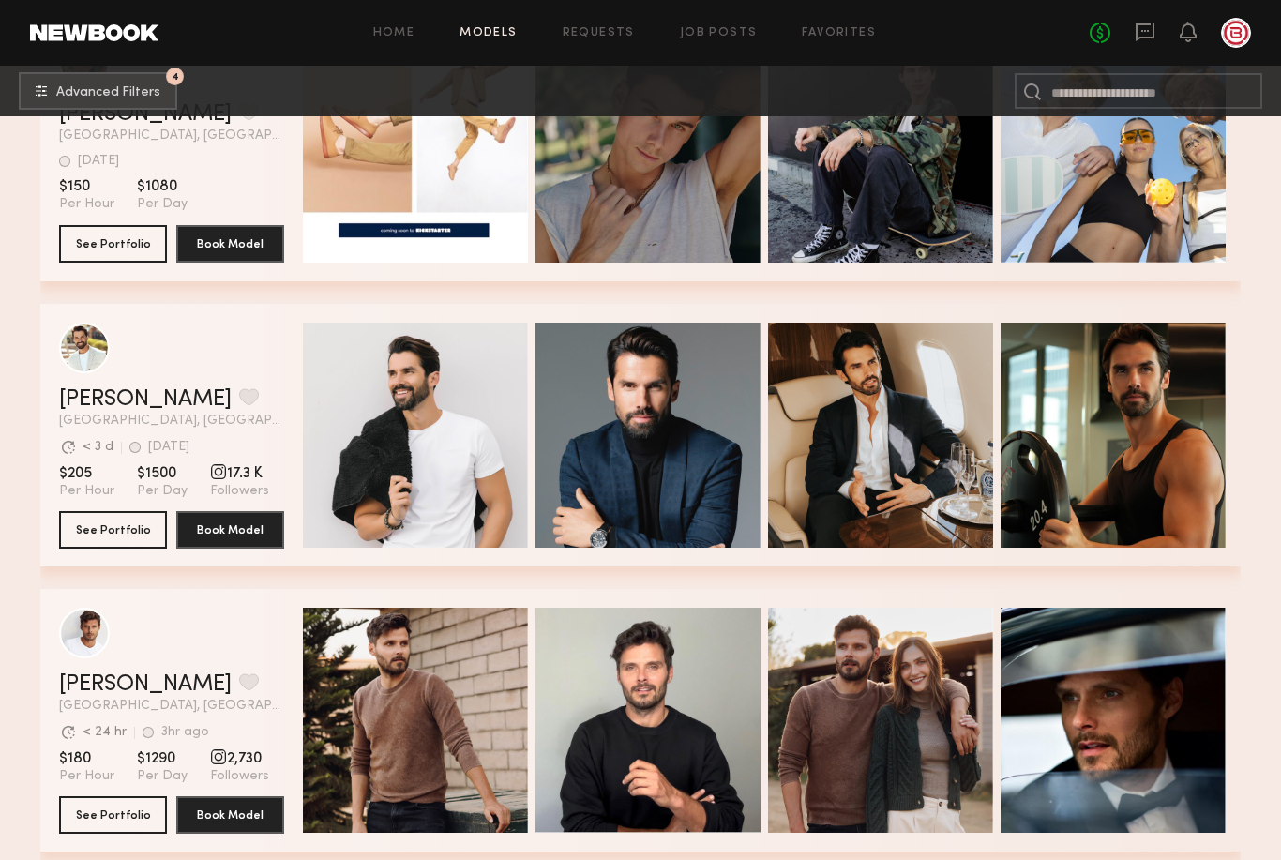
scroll to position [6164, 0]
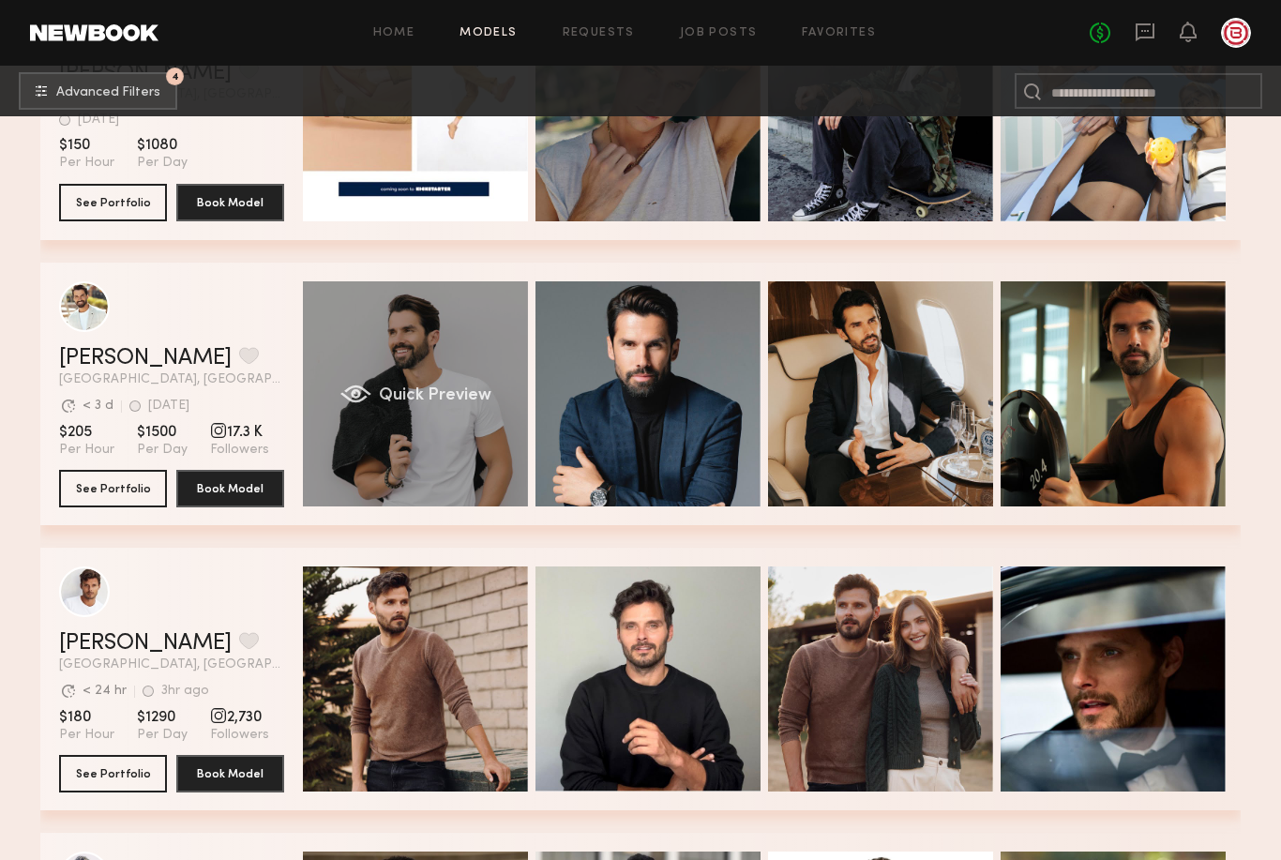
click at [426, 407] on div "Quick Preview" at bounding box center [415, 393] width 225 height 225
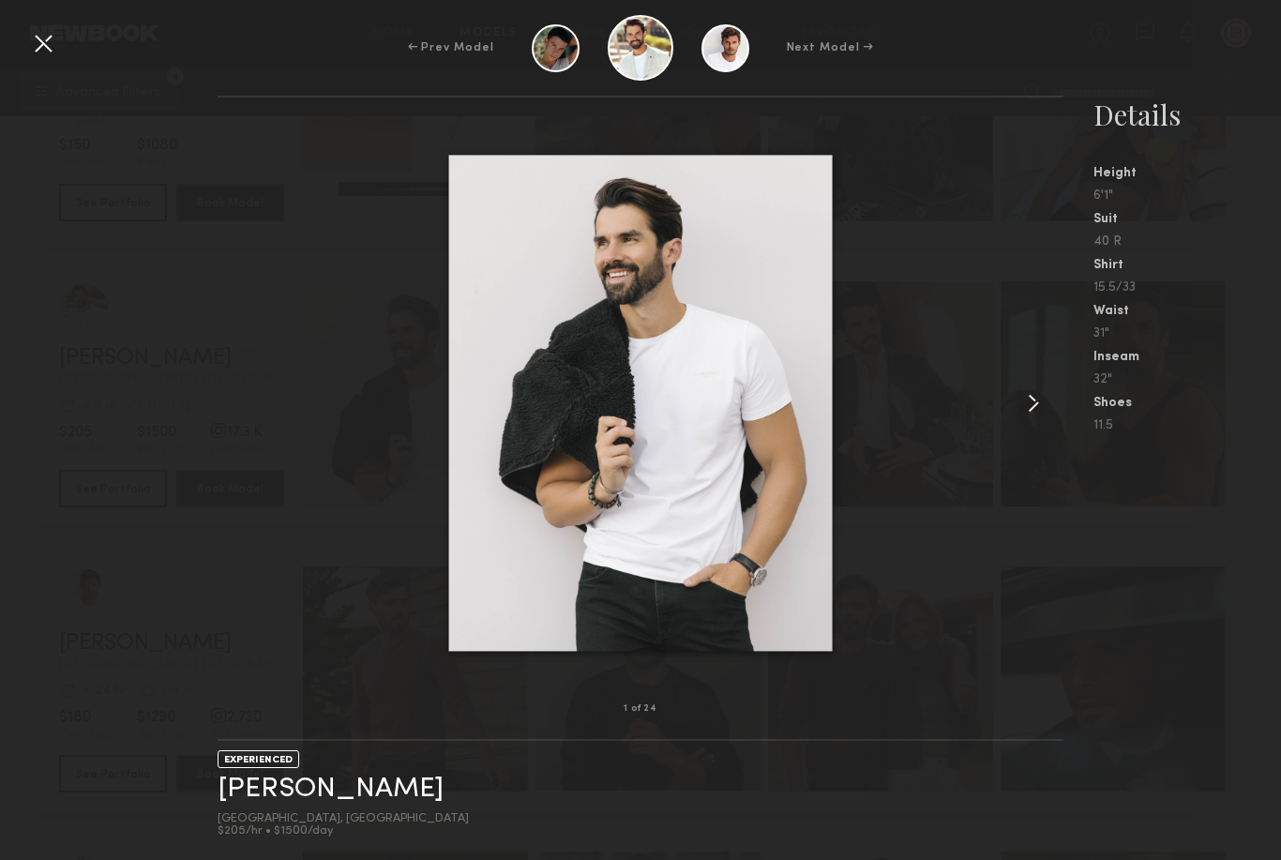
click at [1033, 418] on common-icon at bounding box center [1034, 403] width 30 height 30
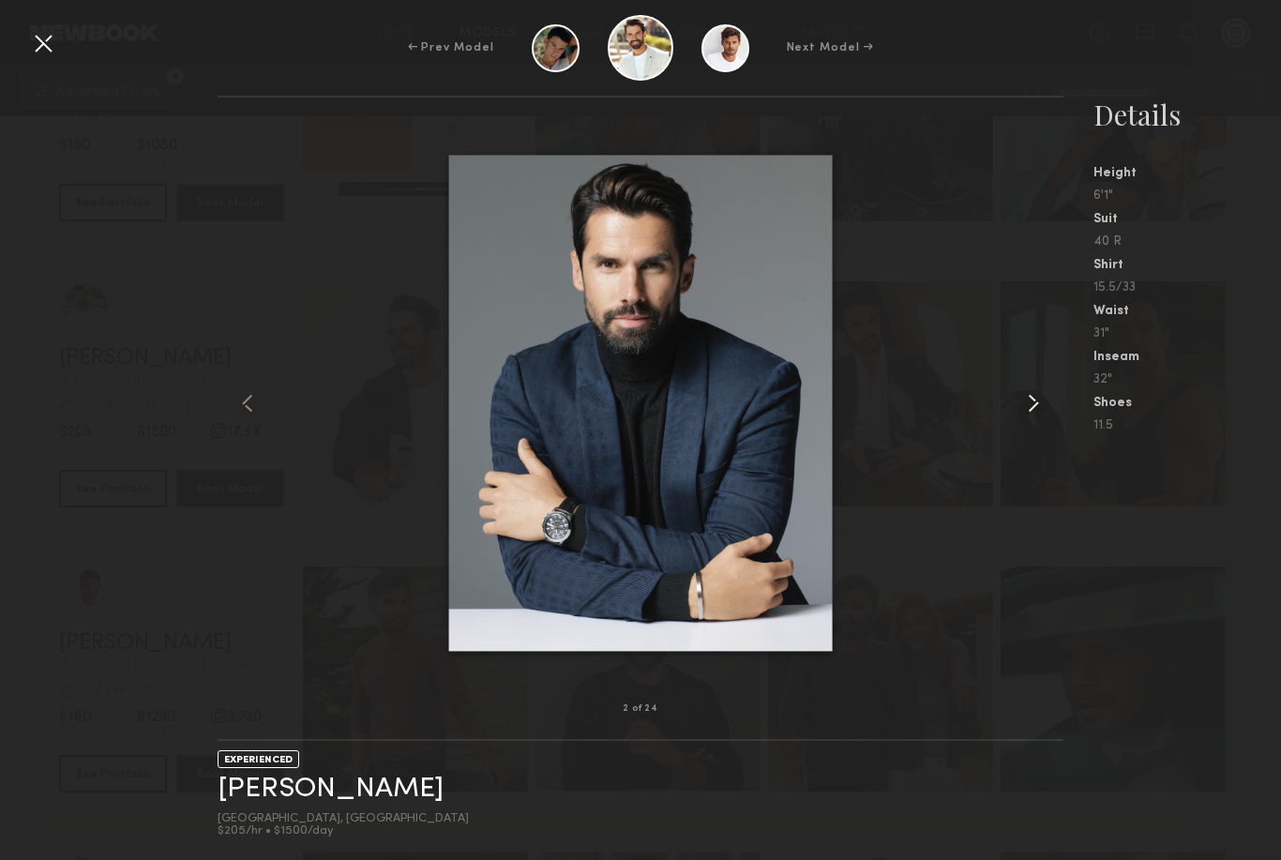
click at [1032, 418] on common-icon at bounding box center [1034, 403] width 30 height 30
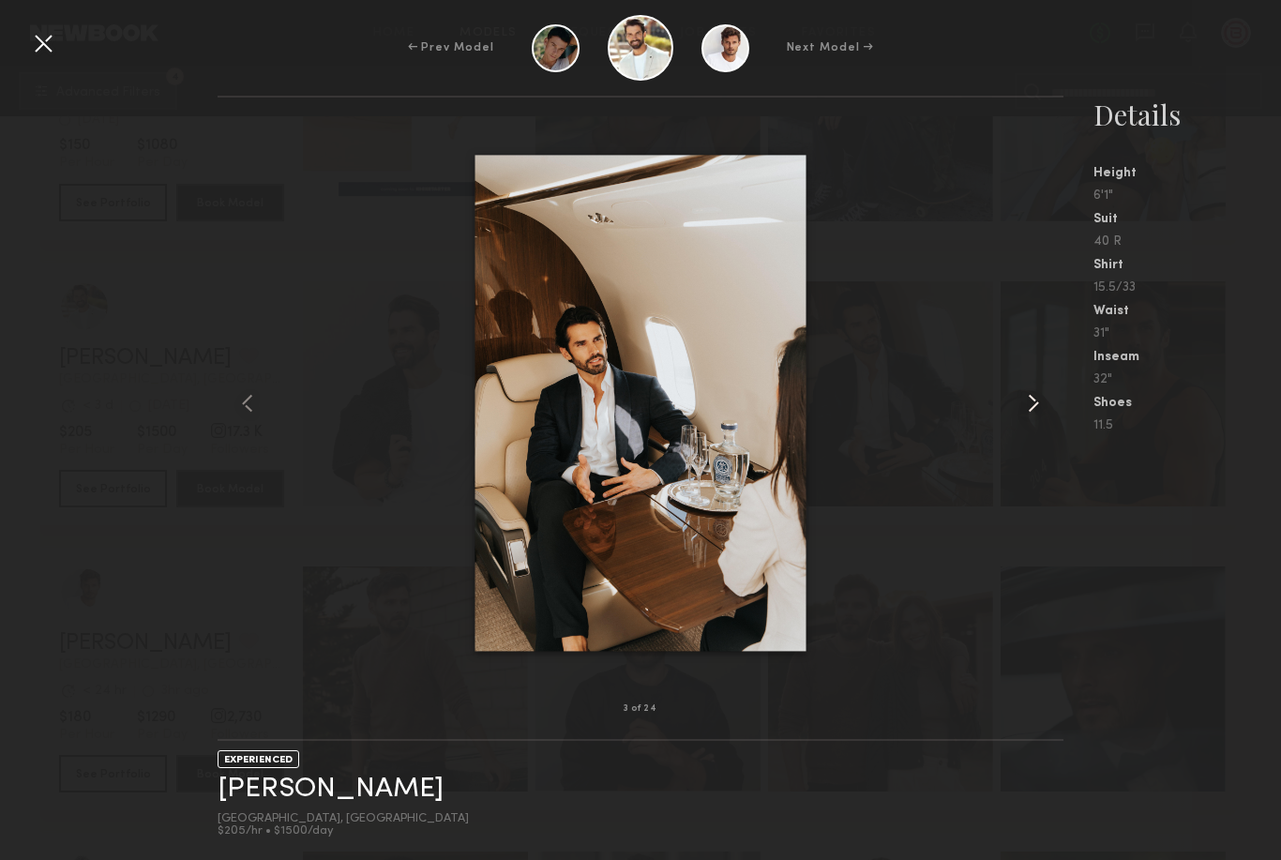
click at [1030, 418] on common-icon at bounding box center [1034, 403] width 30 height 30
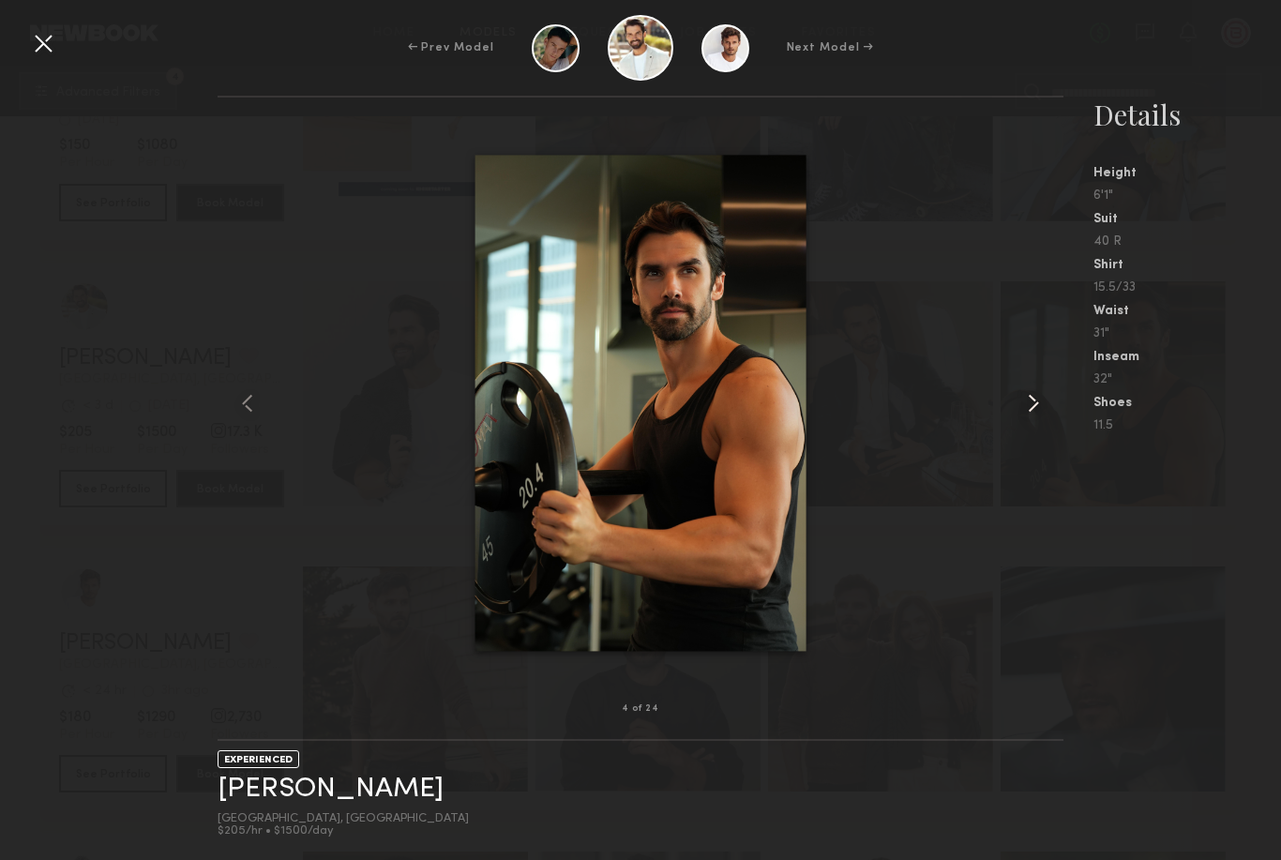
click at [1033, 418] on common-icon at bounding box center [1034, 403] width 30 height 30
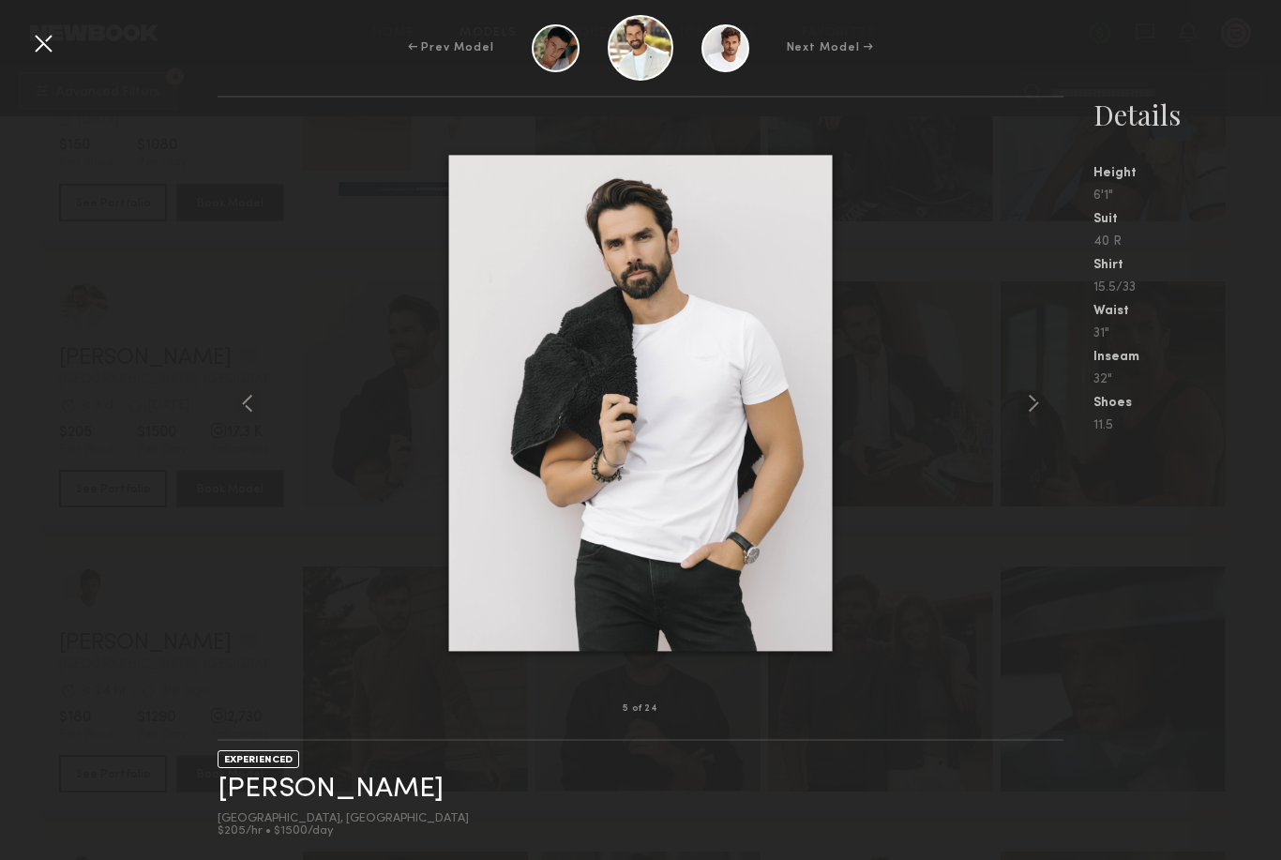
click at [31, 42] on div at bounding box center [43, 43] width 30 height 30
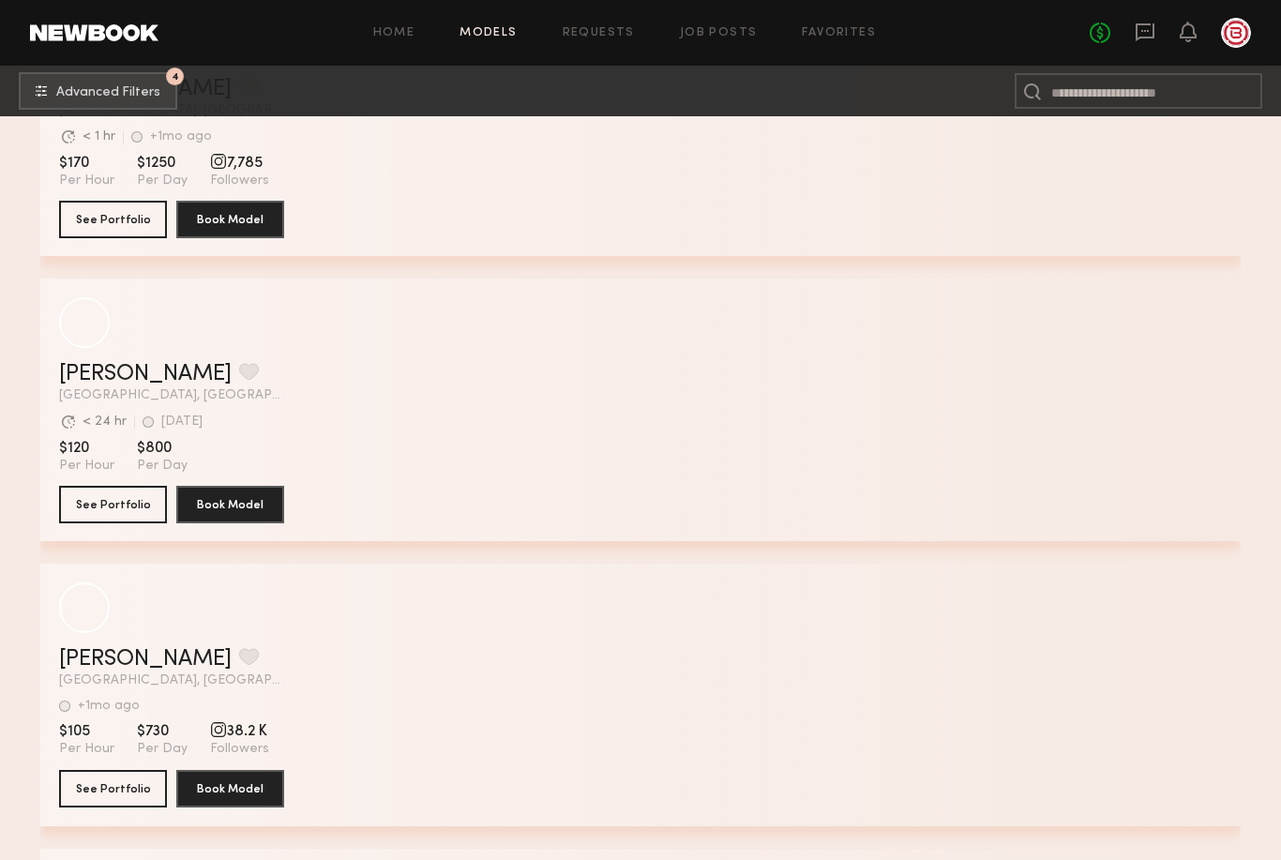
scroll to position [10710, 0]
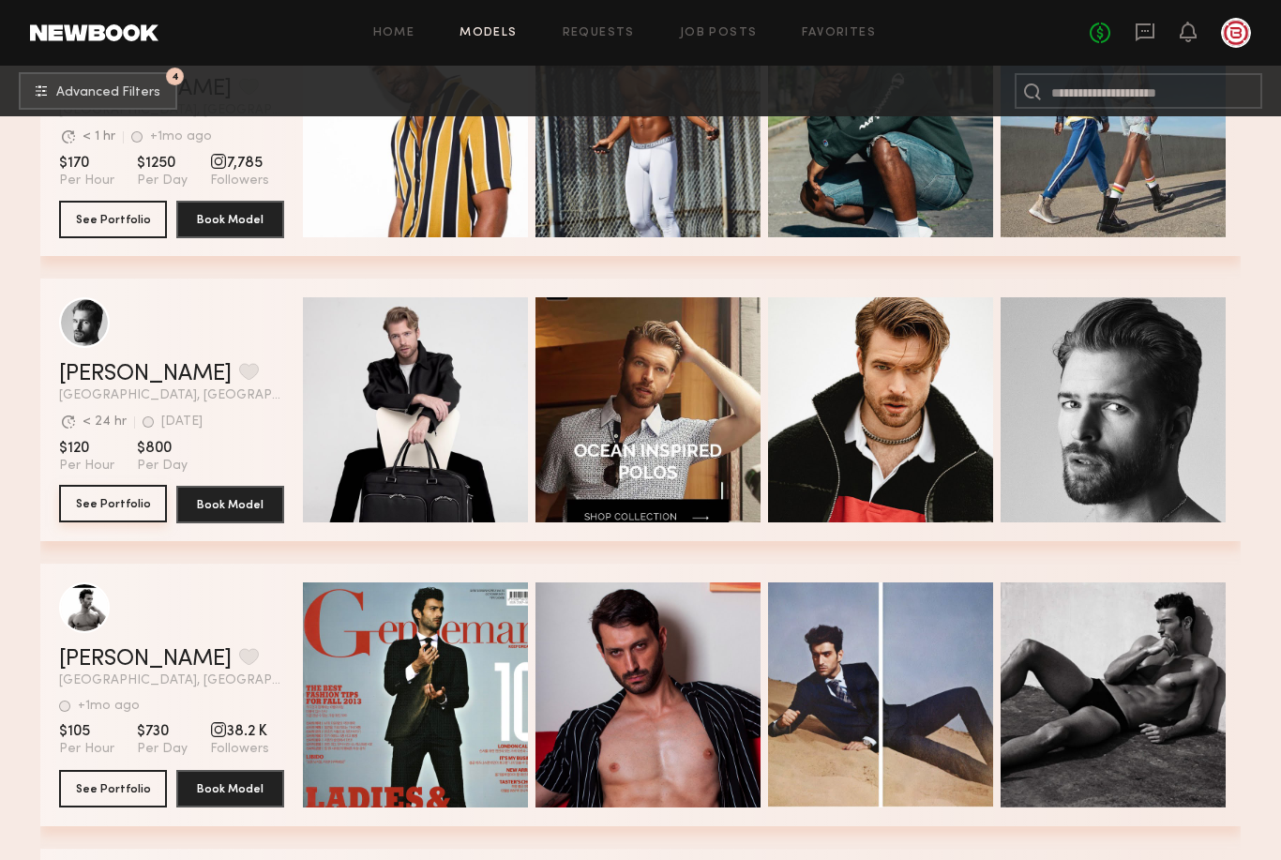
click at [111, 508] on button "See Portfolio" at bounding box center [113, 504] width 108 height 38
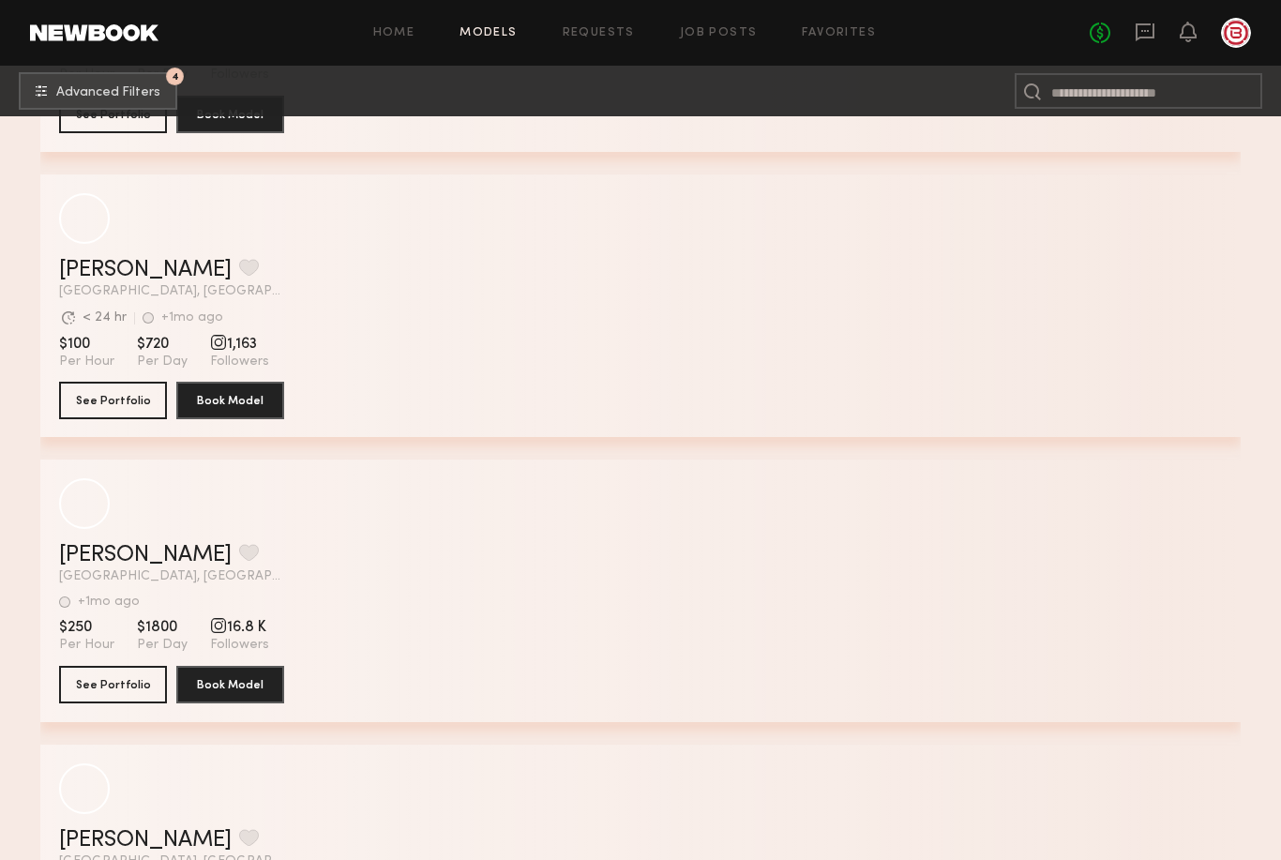
scroll to position [23301, 0]
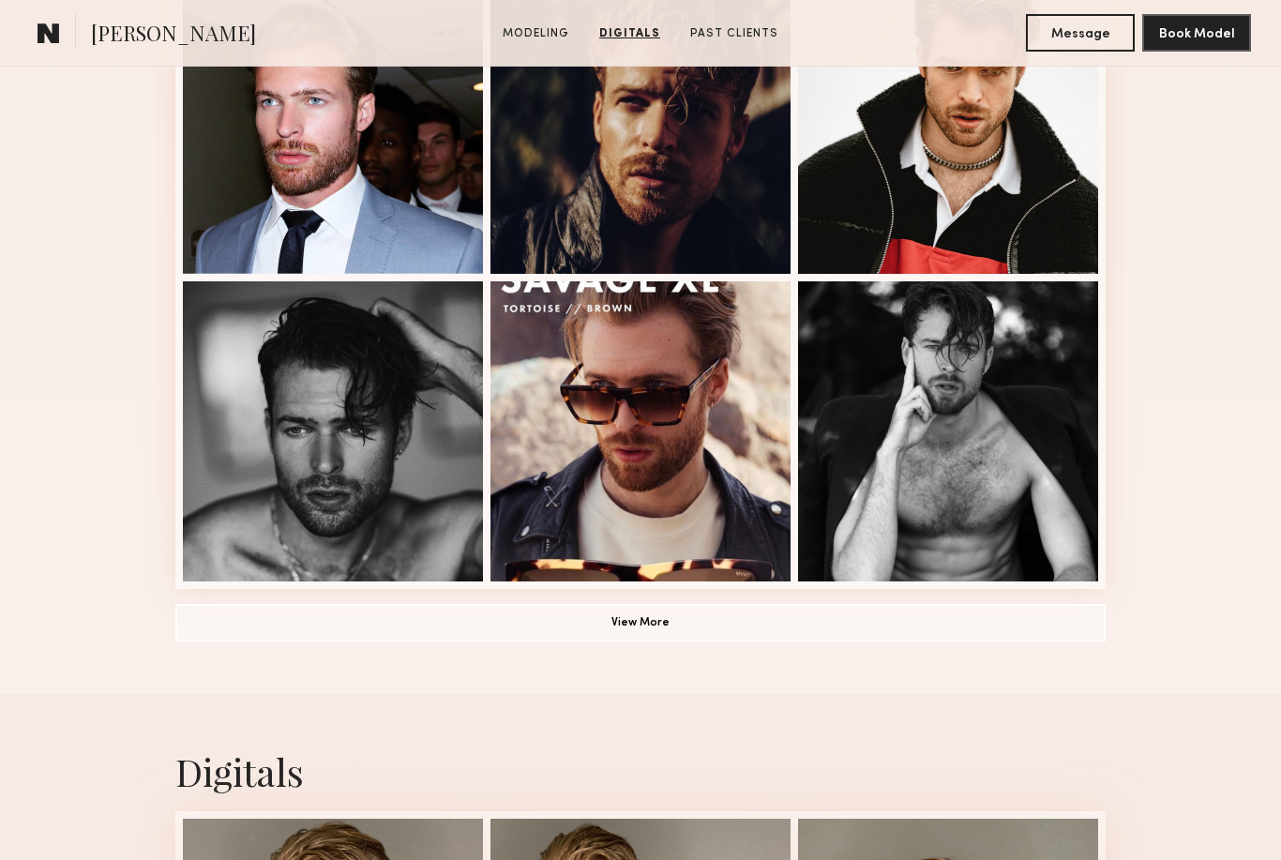
scroll to position [1061, 0]
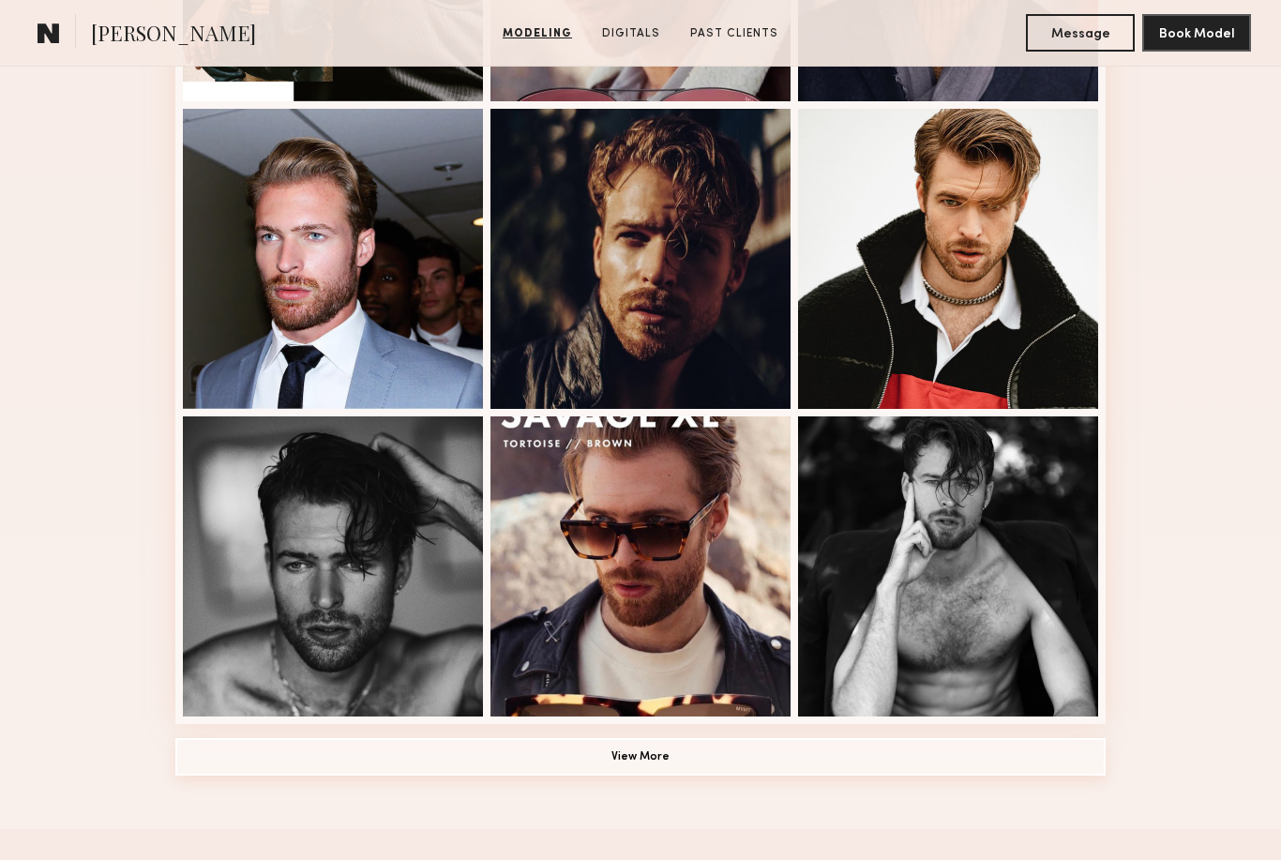
click at [591, 742] on button "View More" at bounding box center [640, 757] width 931 height 38
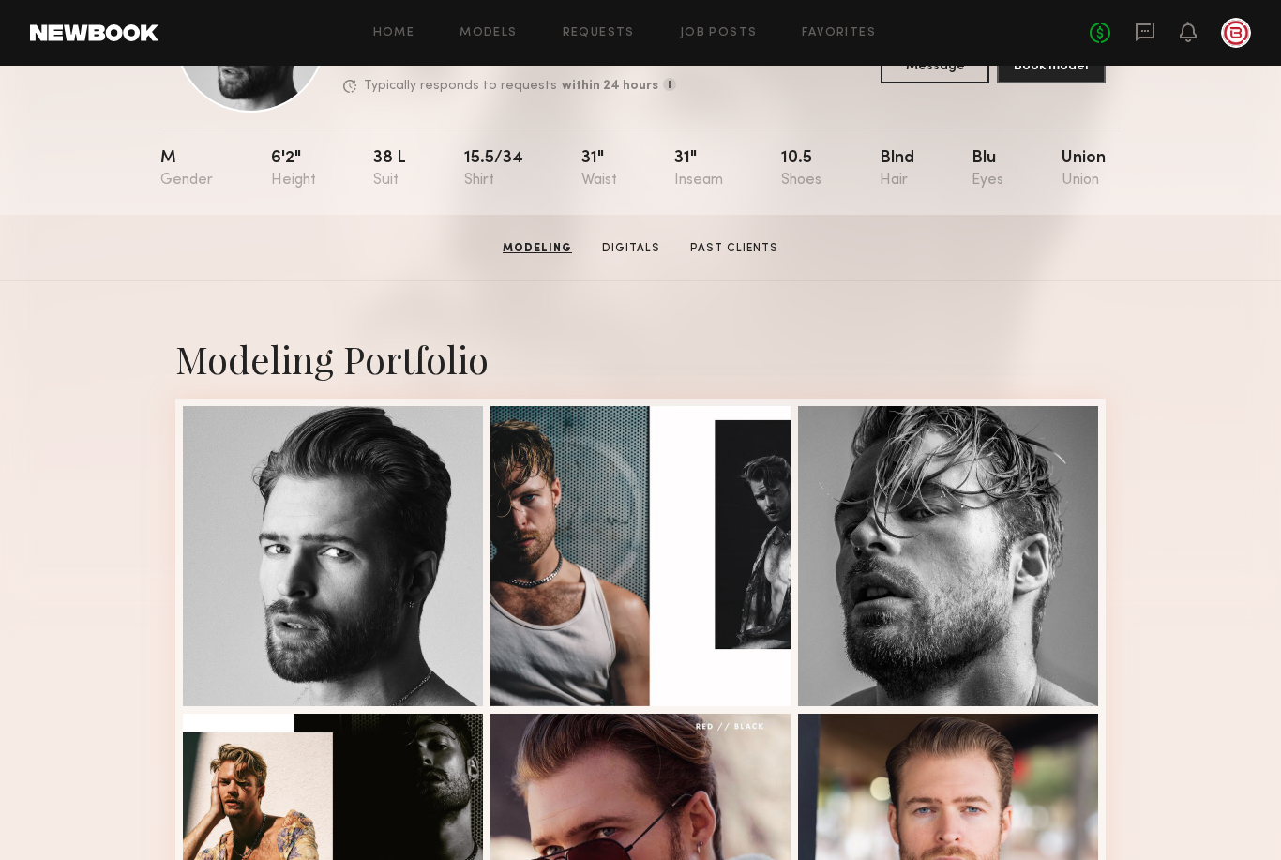
scroll to position [0, 0]
